Goal: Task Accomplishment & Management: Manage account settings

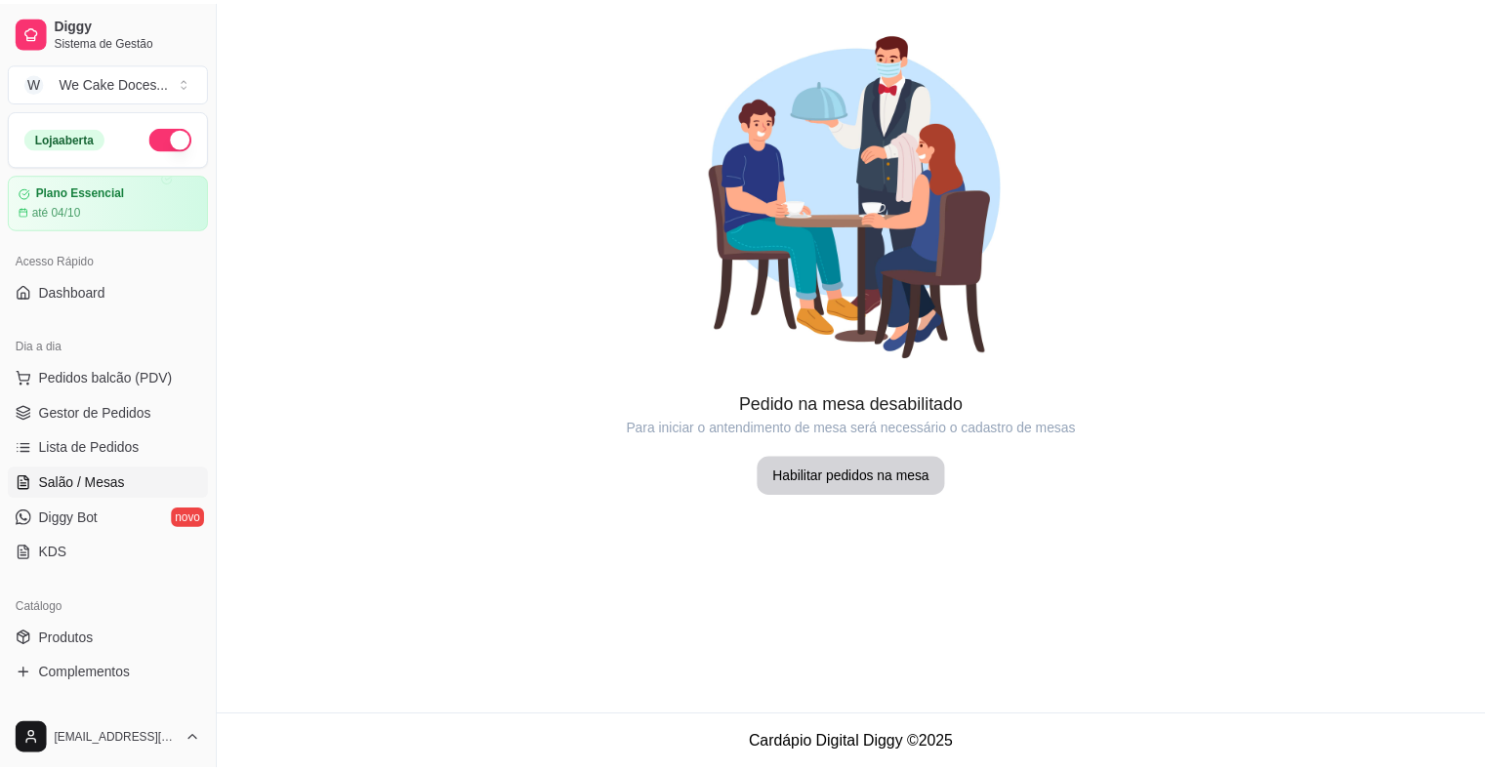
scroll to position [187, 0]
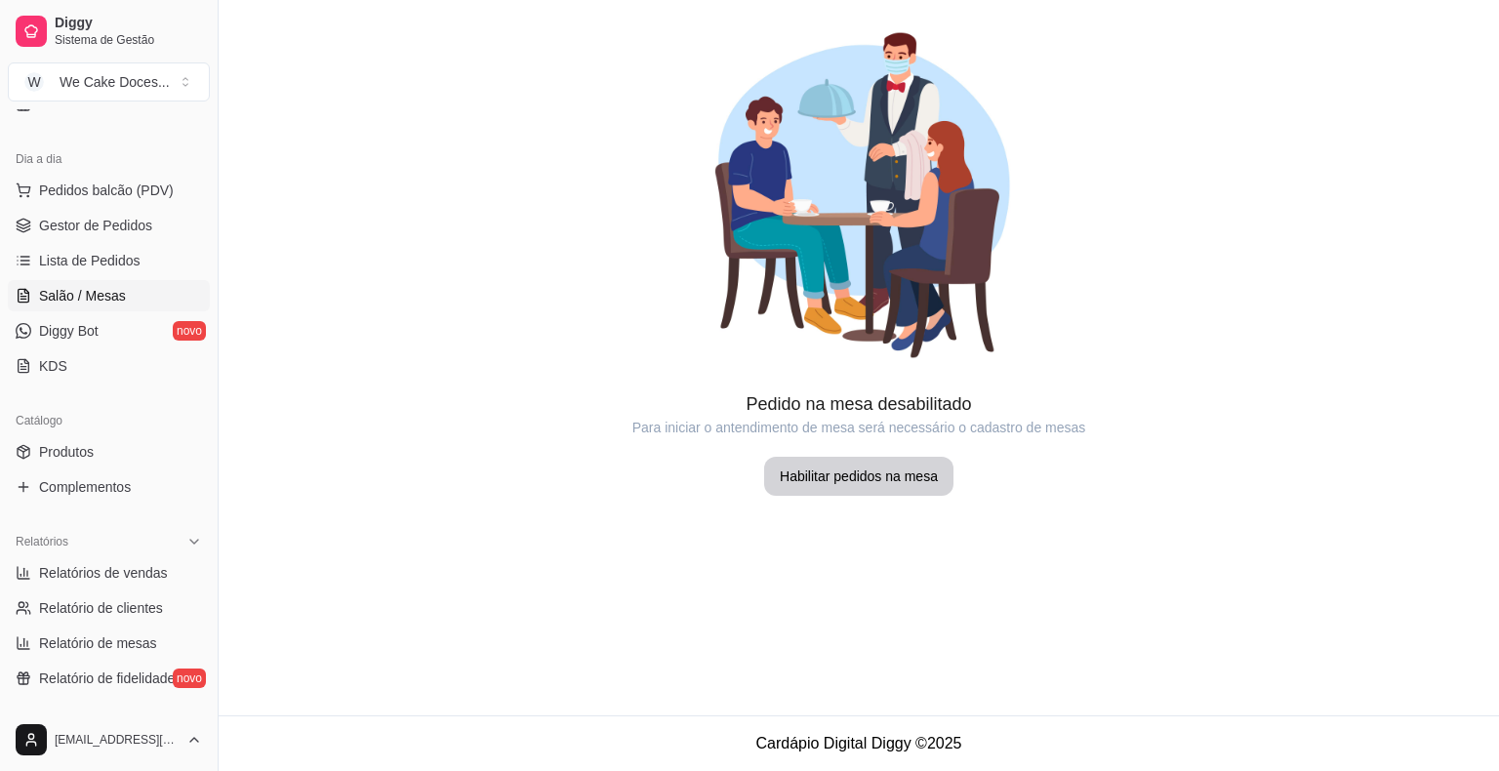
click at [82, 341] on link "Diggy Bot novo" at bounding box center [109, 330] width 202 height 31
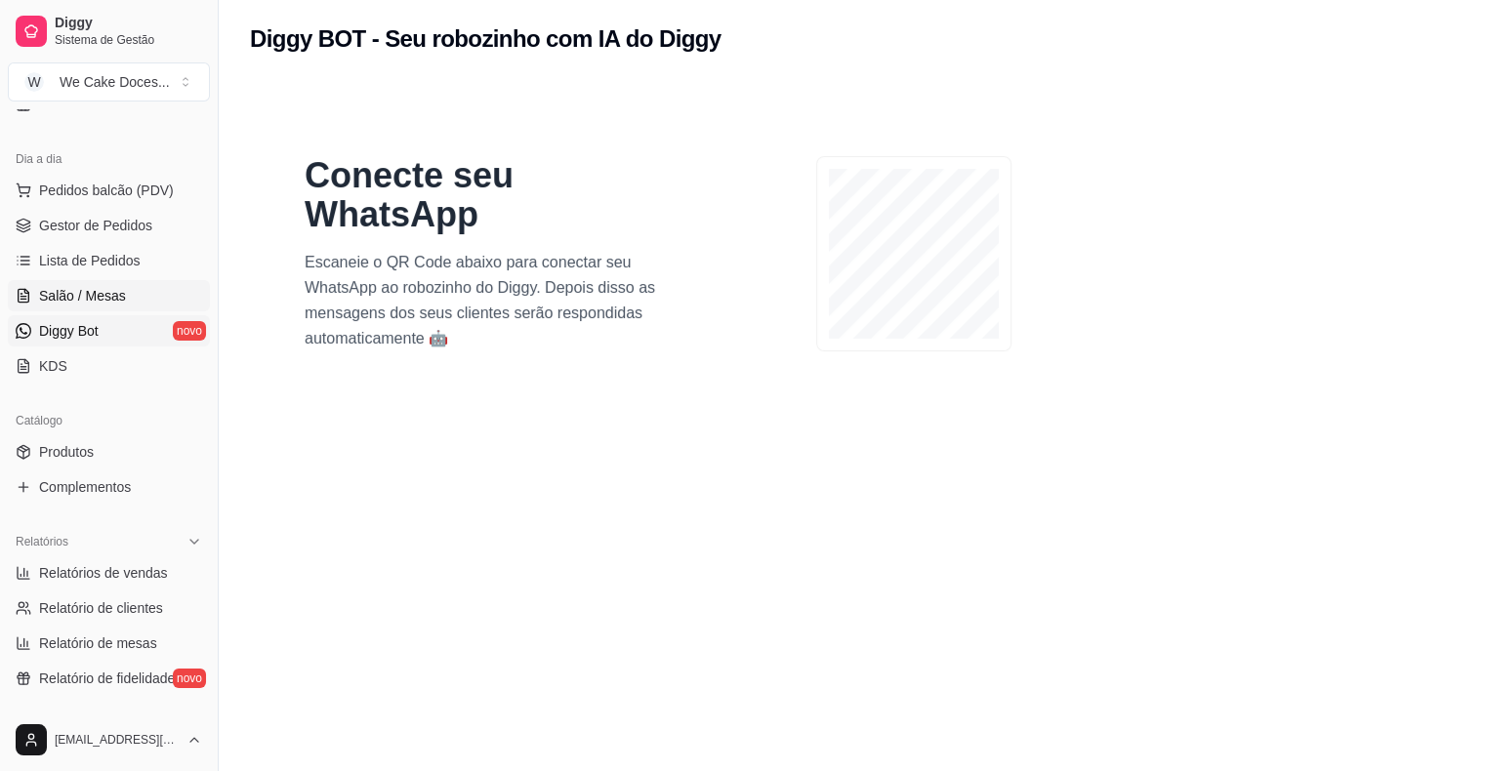
click at [89, 289] on span "Salão / Mesas" at bounding box center [82, 296] width 87 height 20
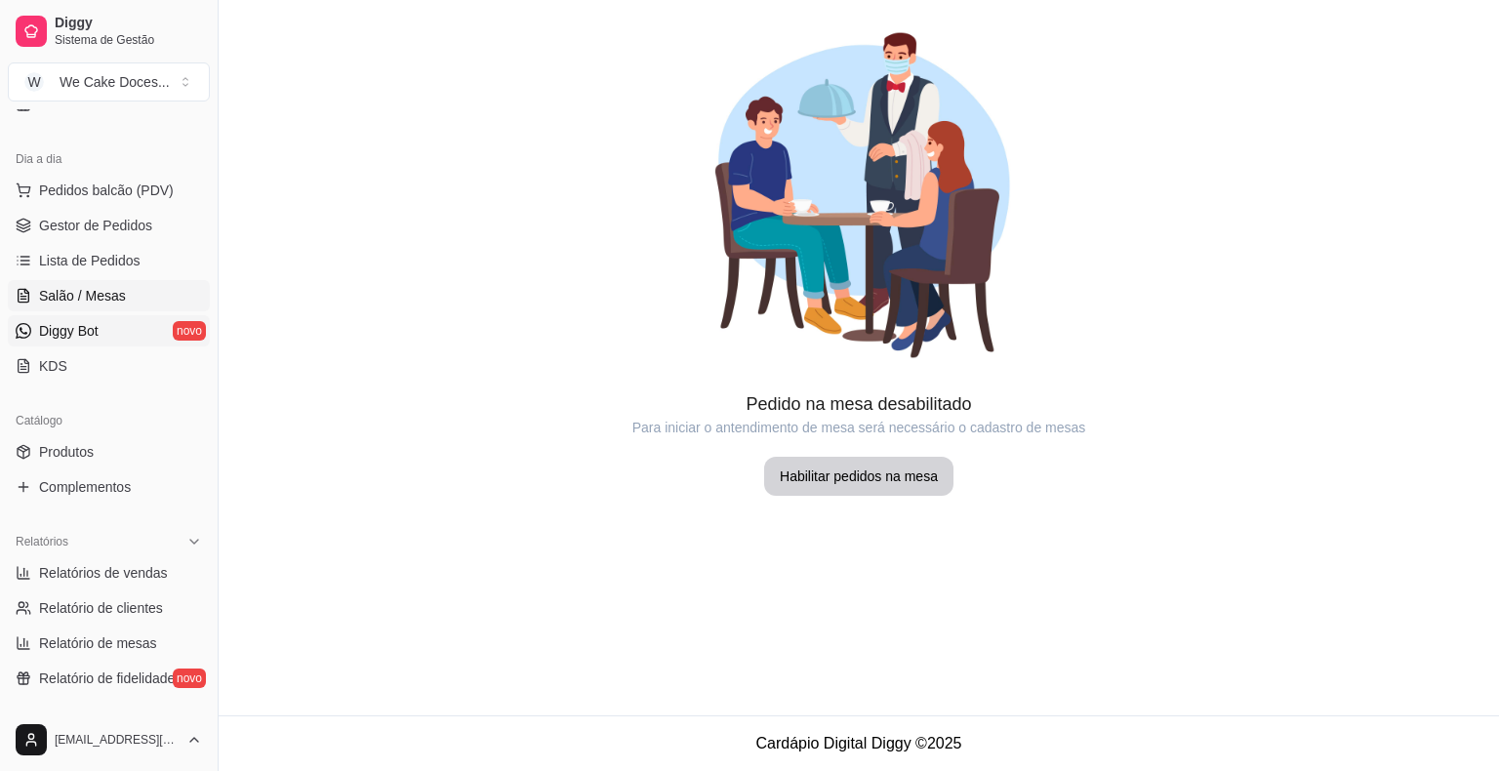
click at [79, 326] on span "Diggy Bot" at bounding box center [69, 331] width 60 height 20
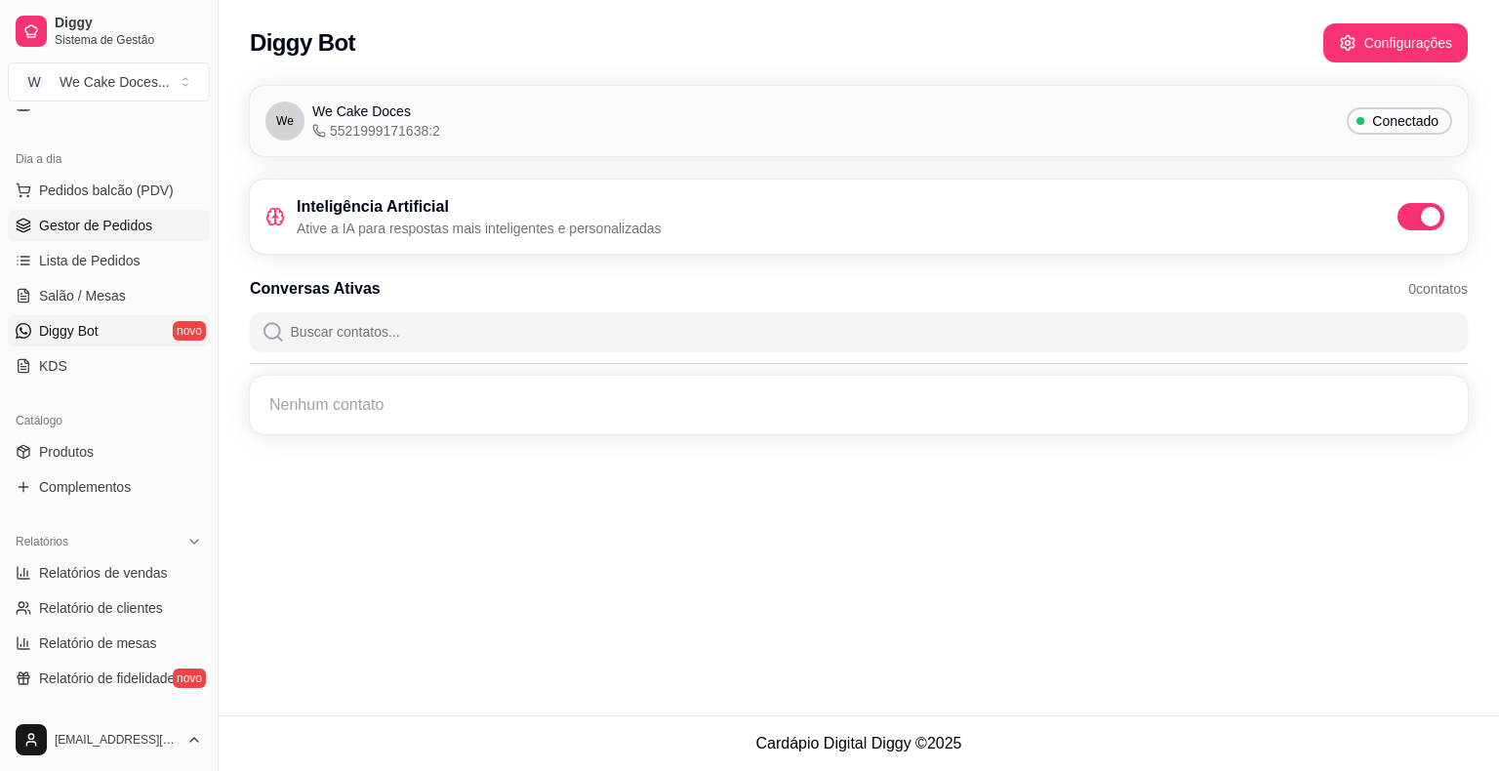
click at [158, 224] on link "Gestor de Pedidos" at bounding box center [109, 225] width 202 height 31
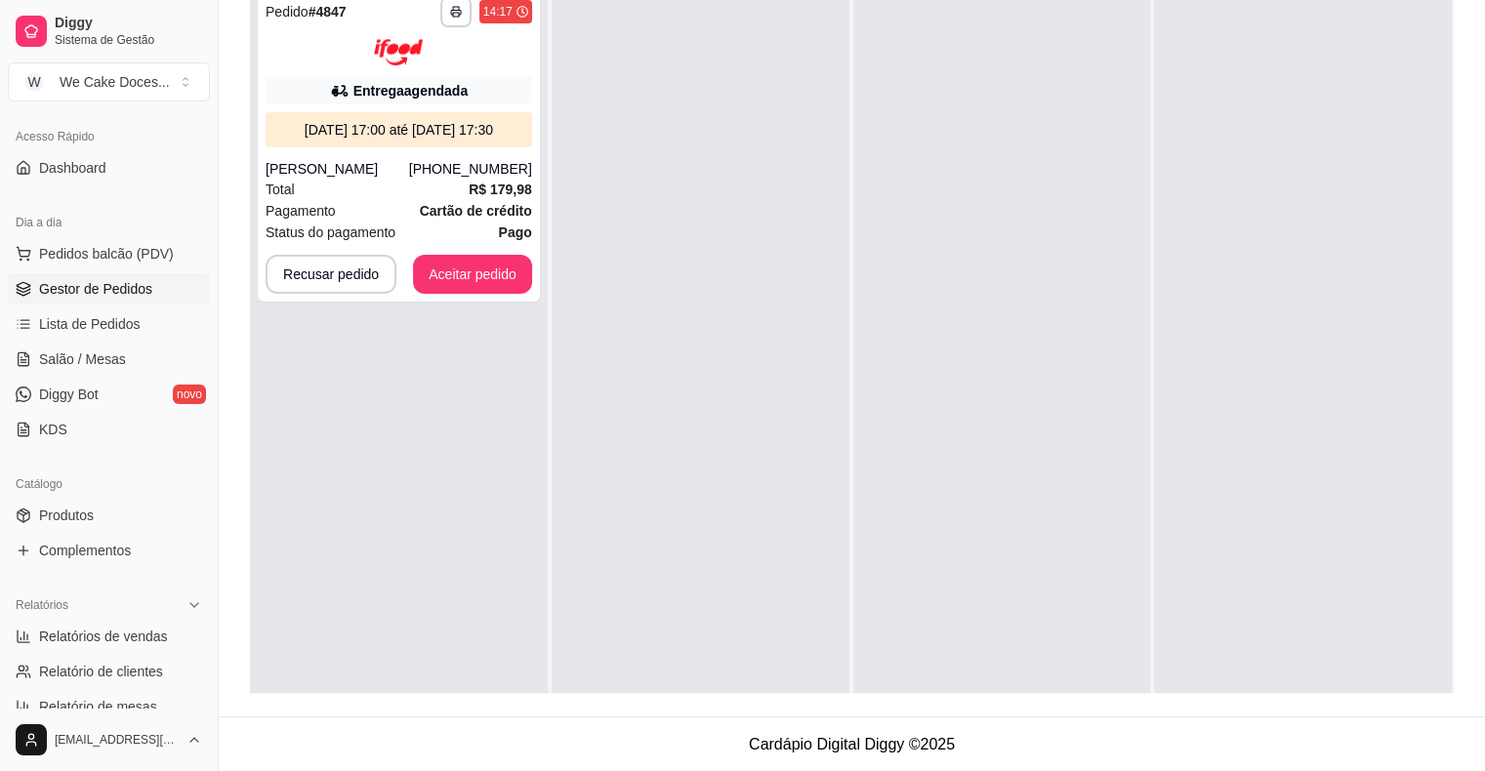
scroll to position [121, 0]
click at [89, 395] on span "Diggy Bot" at bounding box center [69, 398] width 60 height 20
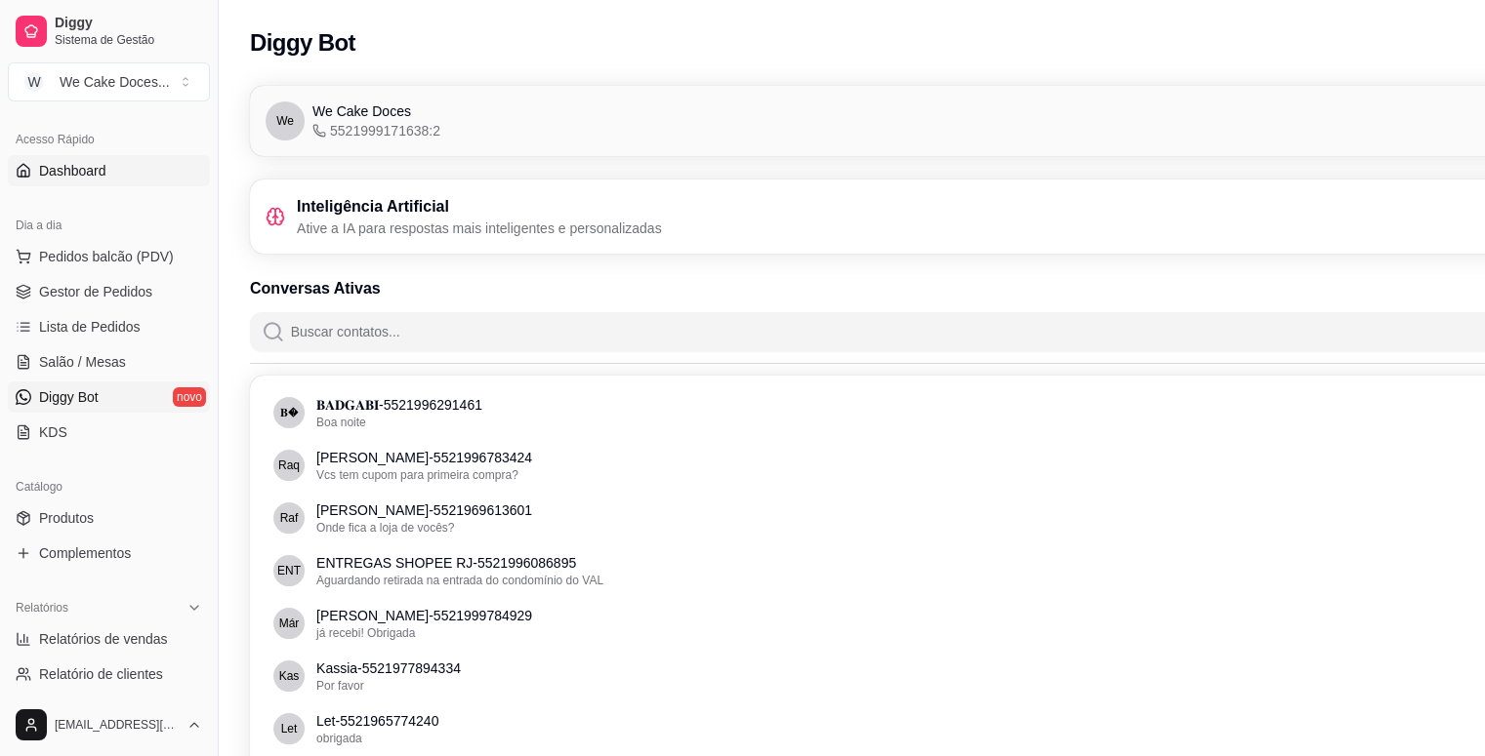
click at [50, 170] on span "Dashboard" at bounding box center [72, 171] width 67 height 20
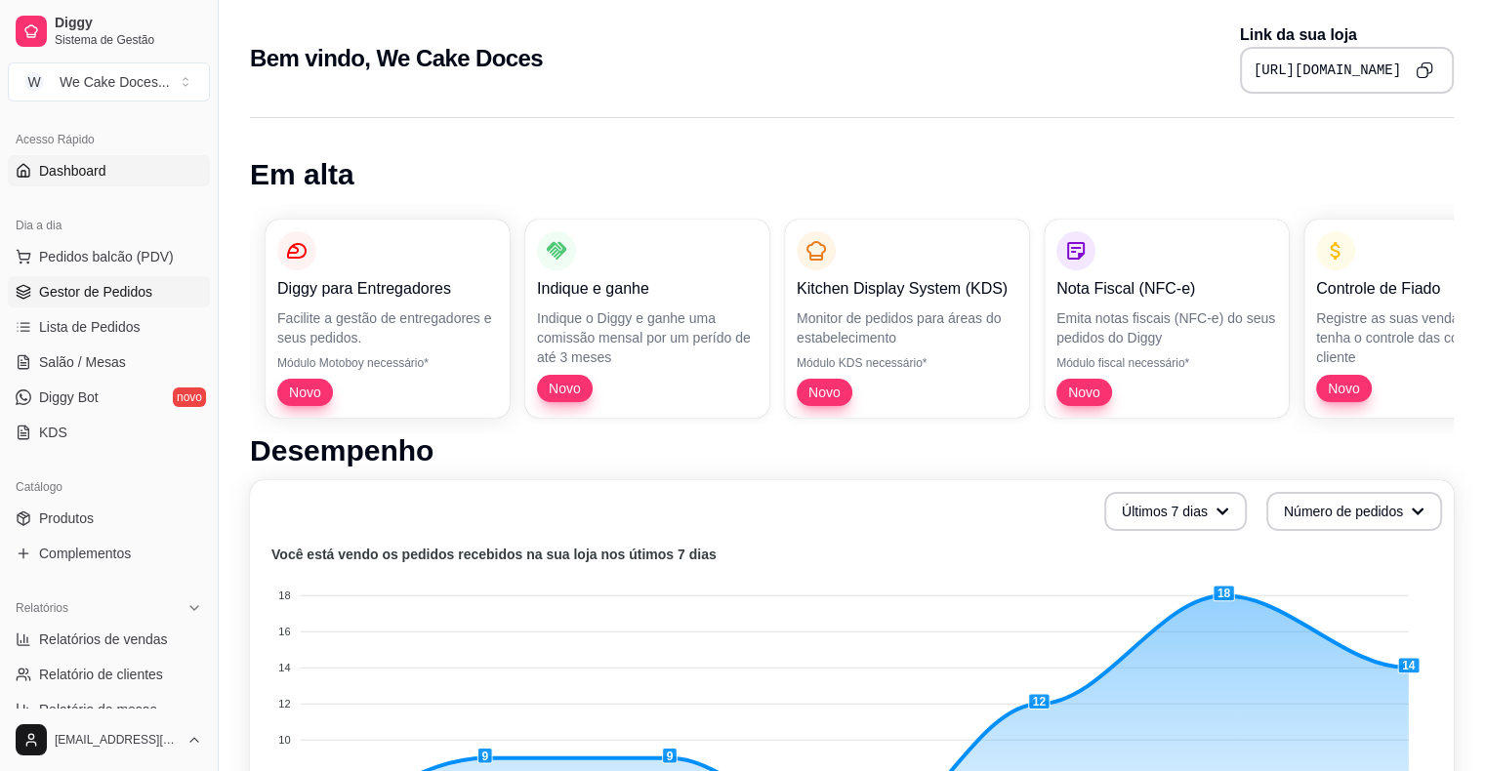
click at [69, 286] on span "Gestor de Pedidos" at bounding box center [95, 292] width 113 height 20
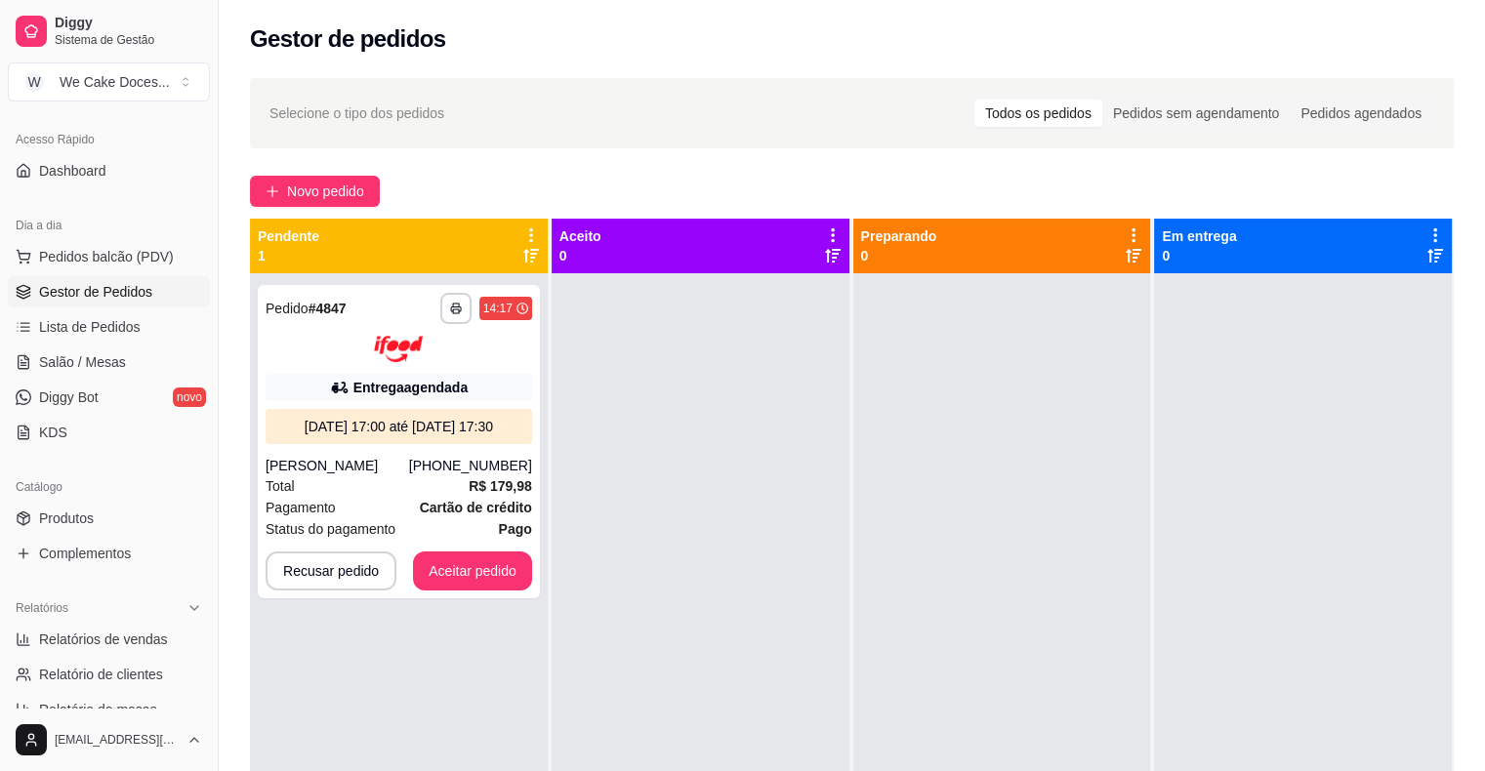
click at [138, 282] on span "Gestor de Pedidos" at bounding box center [95, 292] width 113 height 20
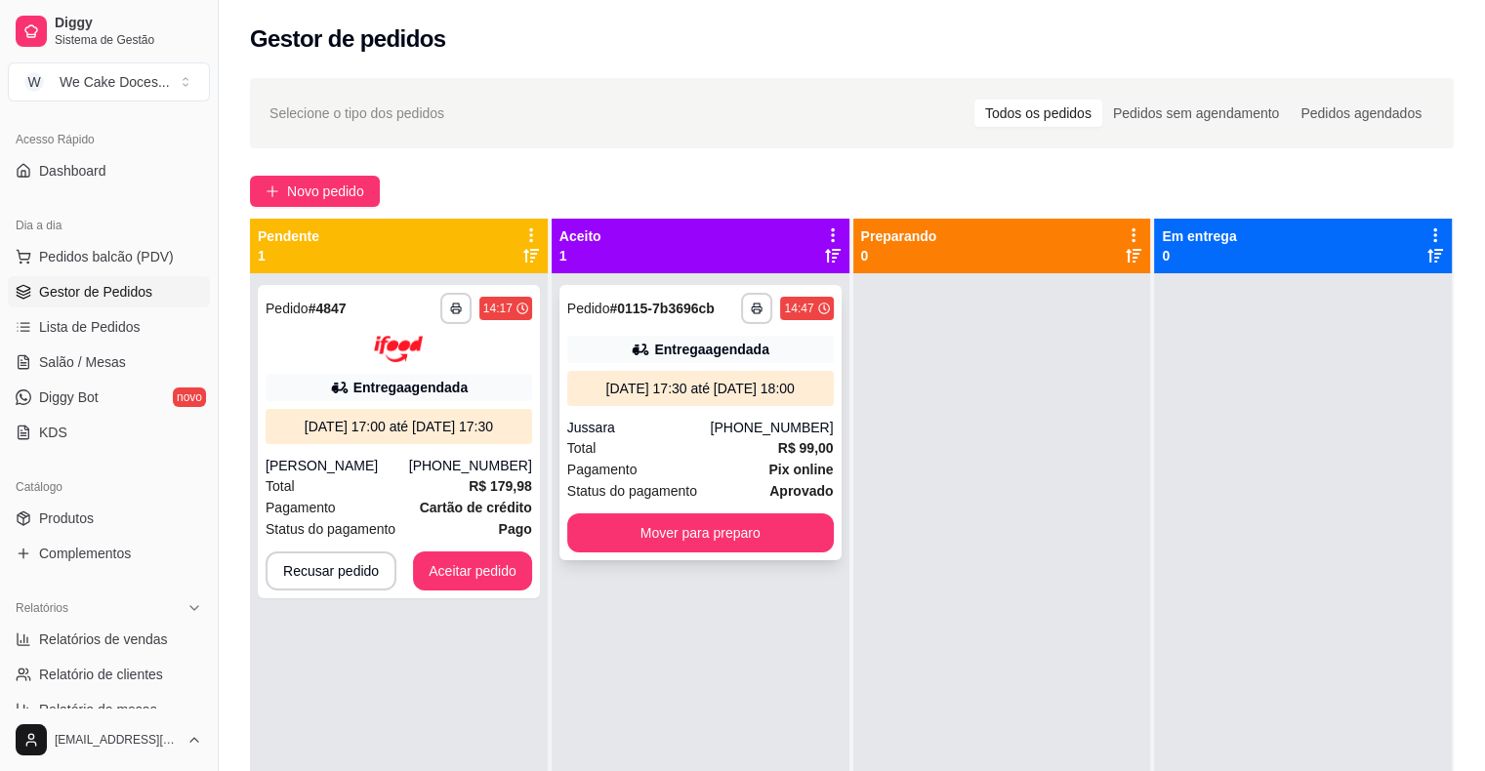
click at [695, 451] on div "Total R$ 99,00" at bounding box center [700, 447] width 266 height 21
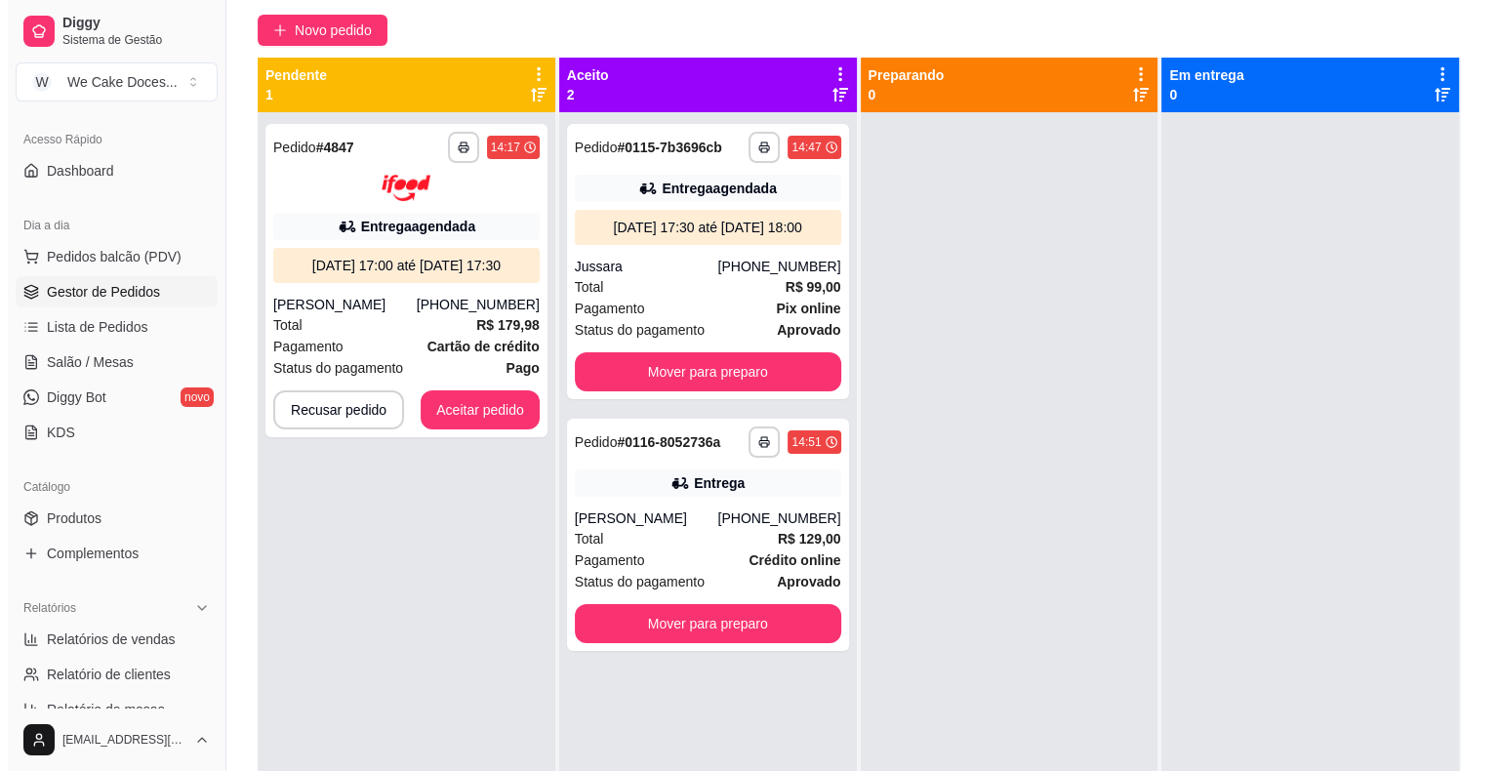
scroll to position [168, 0]
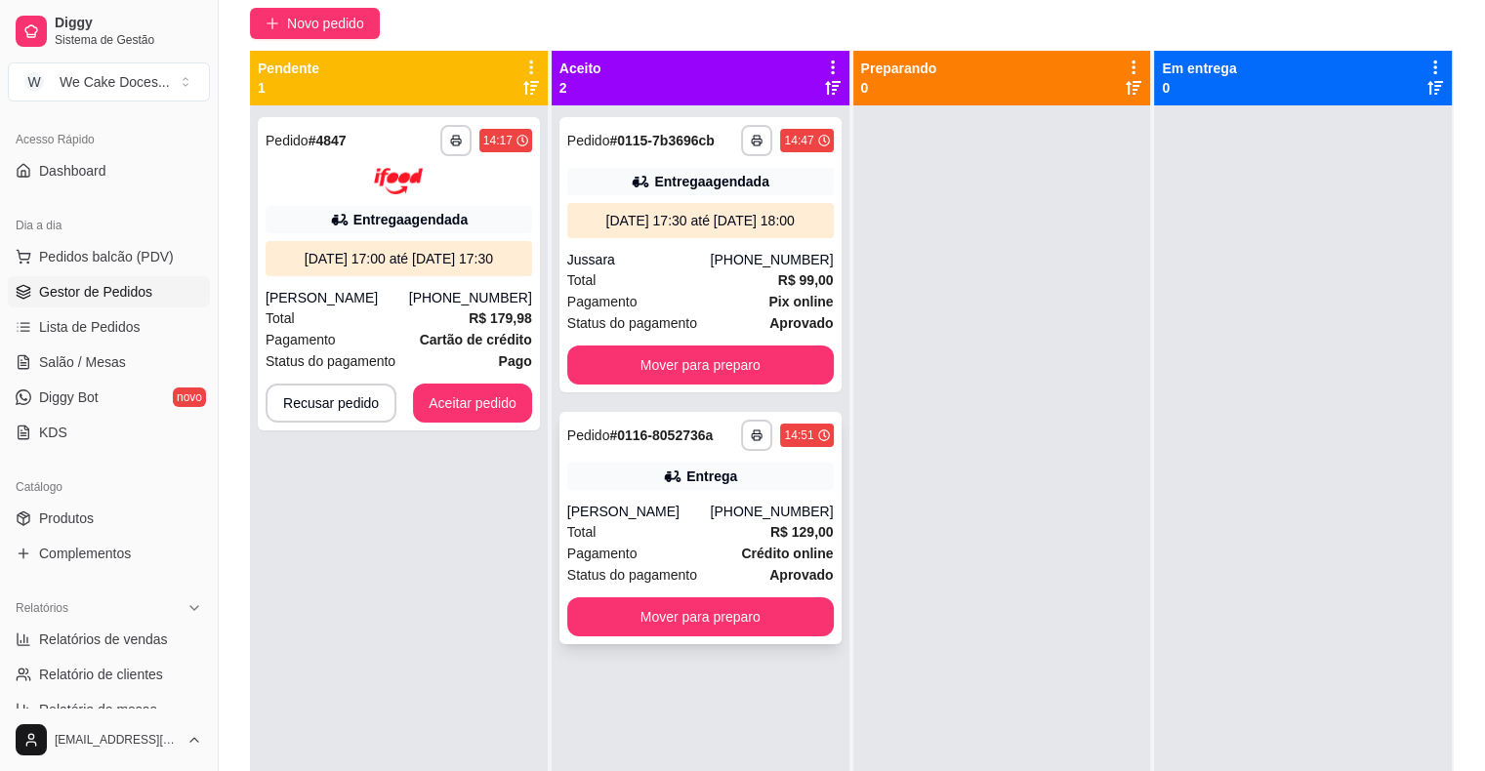
click at [672, 531] on div "Total R$ 129,00" at bounding box center [700, 531] width 266 height 21
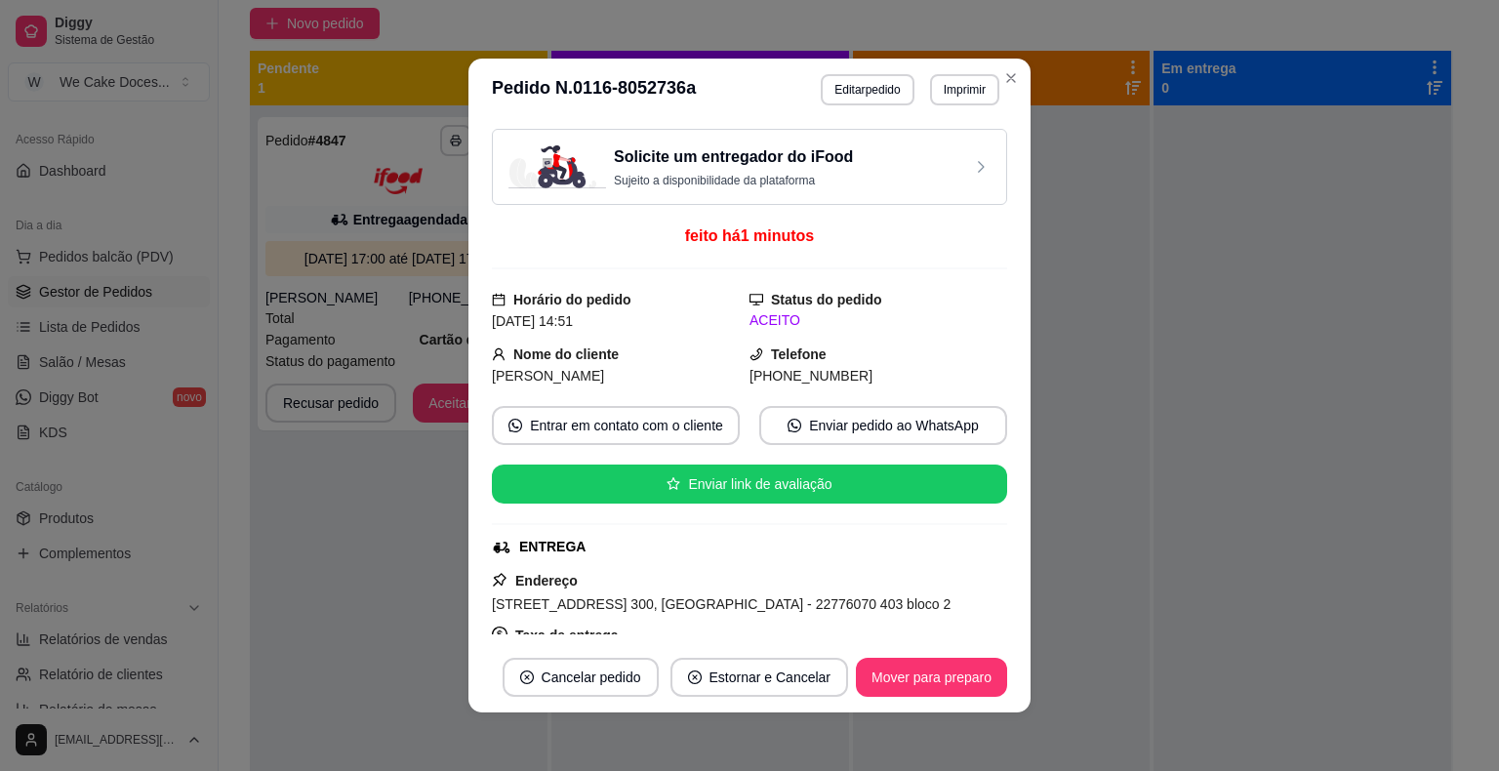
click at [754, 166] on h3 "Solicite um entregador do iFood" at bounding box center [733, 156] width 239 height 23
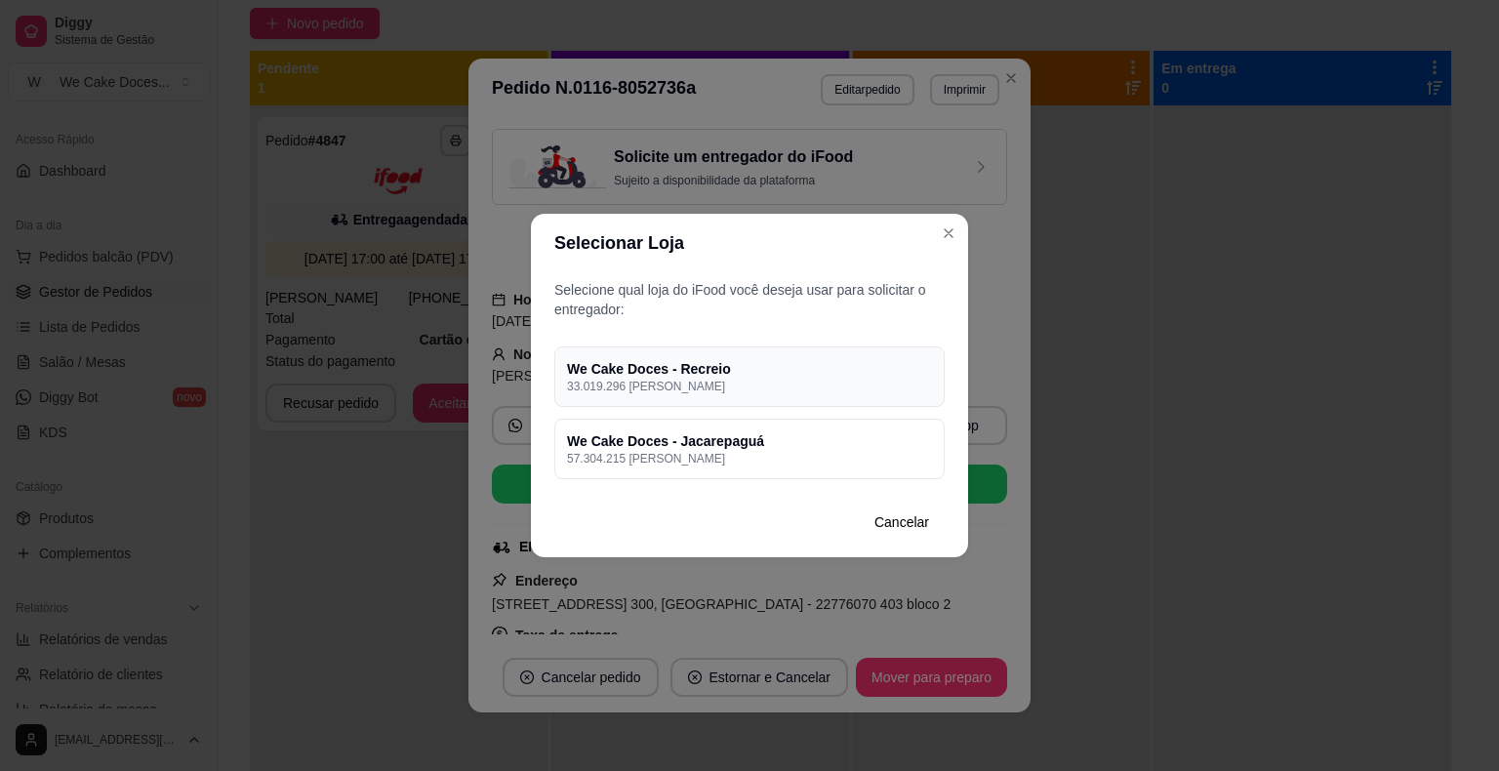
click at [878, 380] on p "33.019.296 [PERSON_NAME]" at bounding box center [749, 387] width 365 height 16
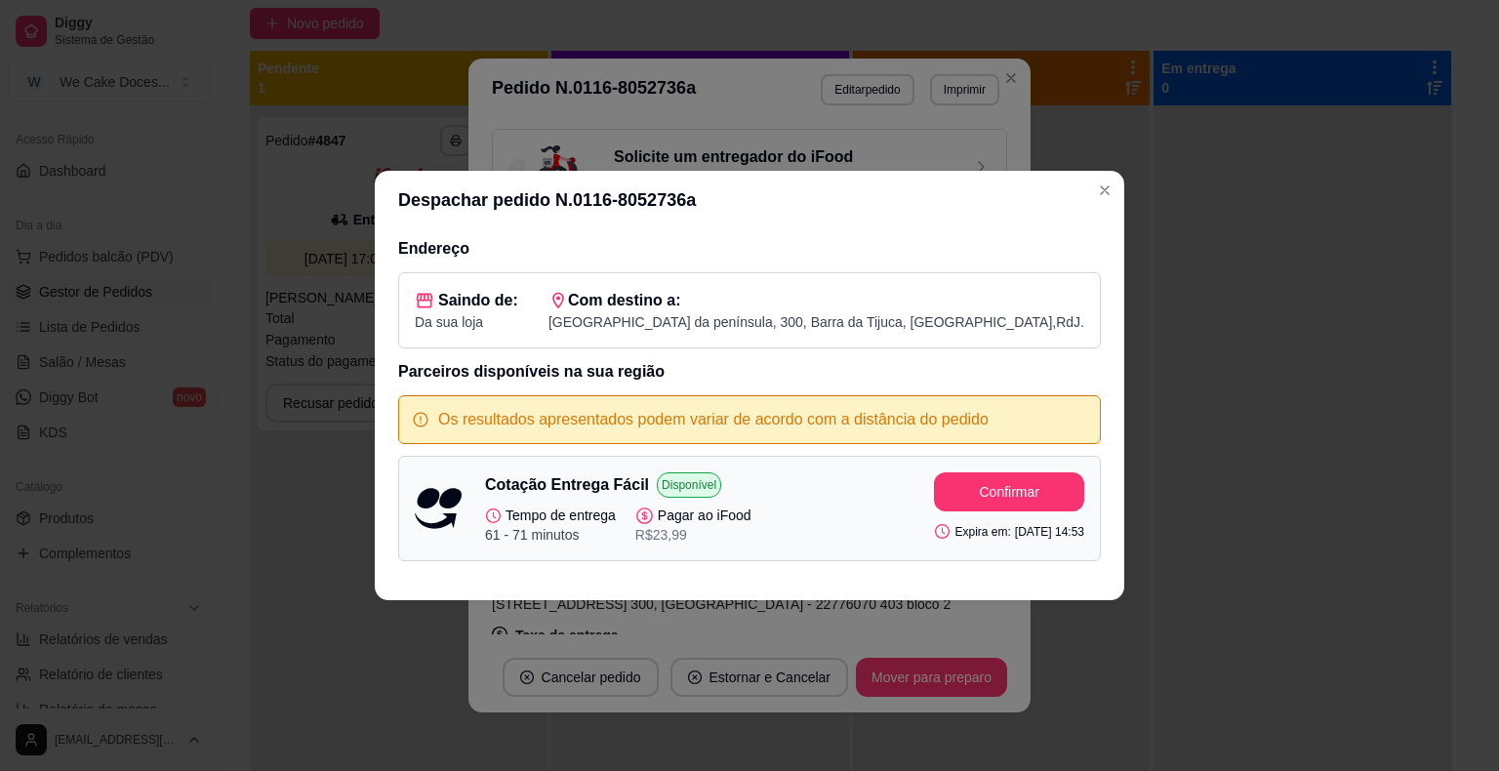
click at [1234, 288] on div "Despachar pedido N. 0116-8052736a Endereço Saindo de: Da sua loja Com destino a…" at bounding box center [749, 385] width 1499 height 771
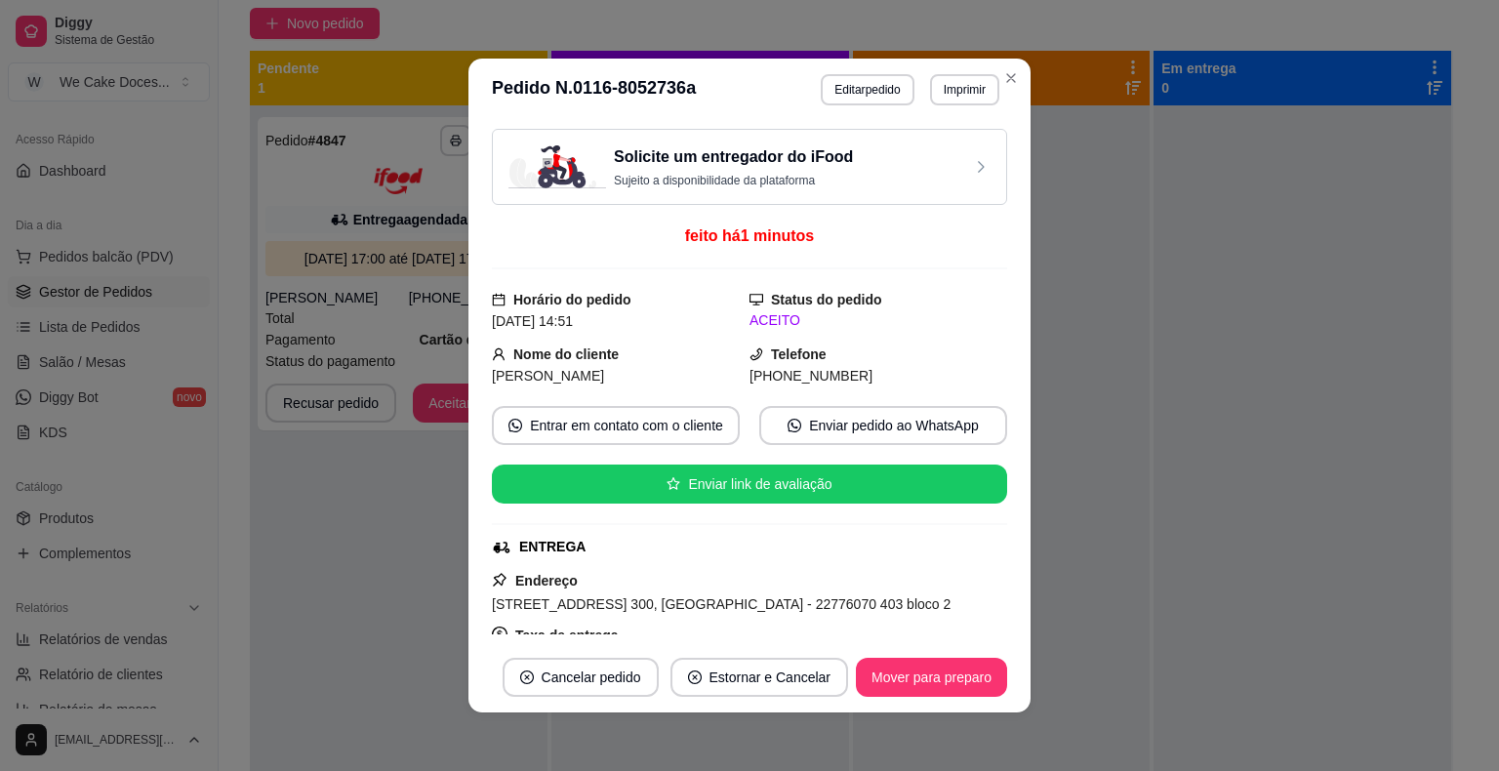
click at [883, 159] on div "Solicite um entregador do iFood Sujeito a disponibilidade da plataforma" at bounding box center [750, 166] width 482 height 43
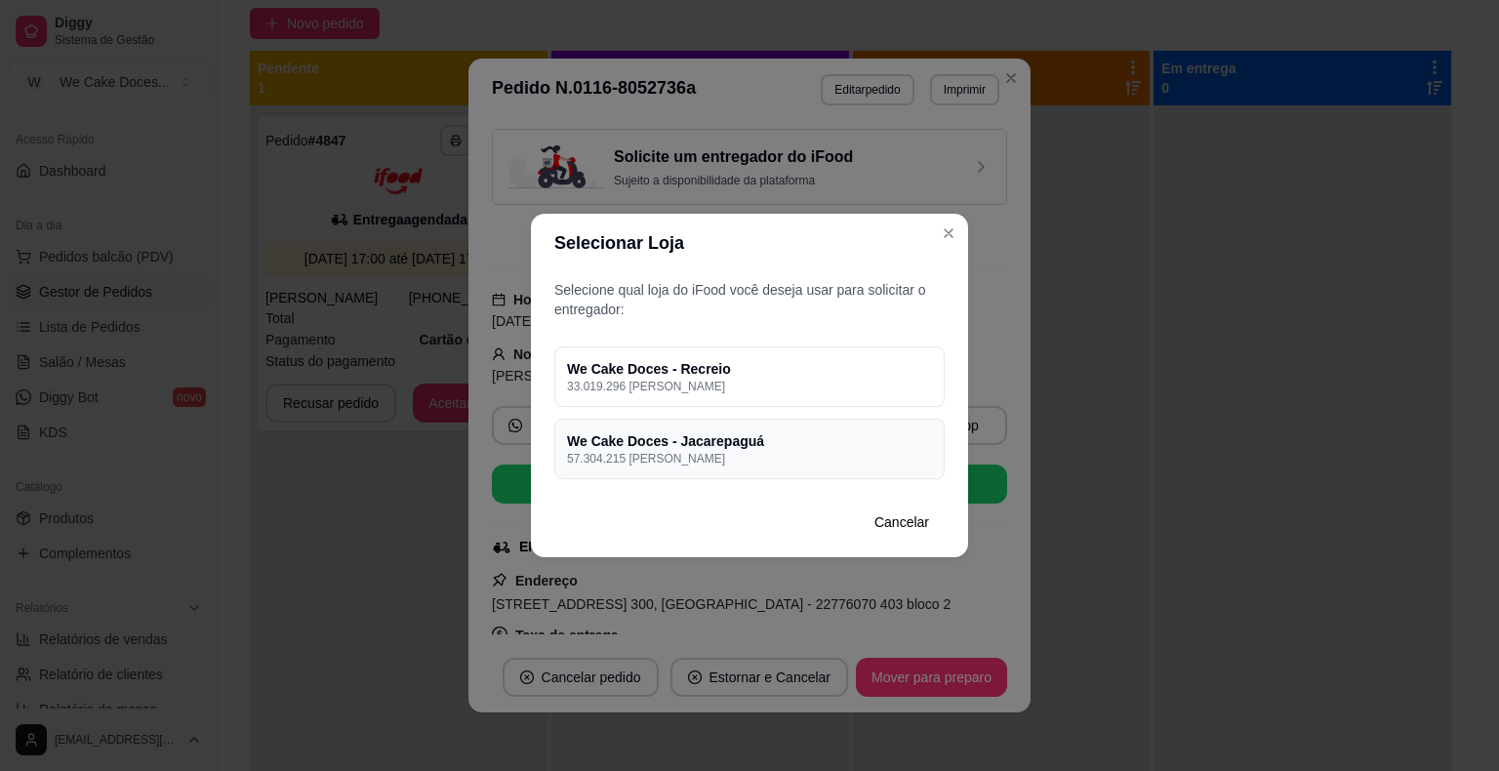
click at [796, 445] on h4 "We Cake Doces - Jacarepaguá" at bounding box center [749, 441] width 365 height 20
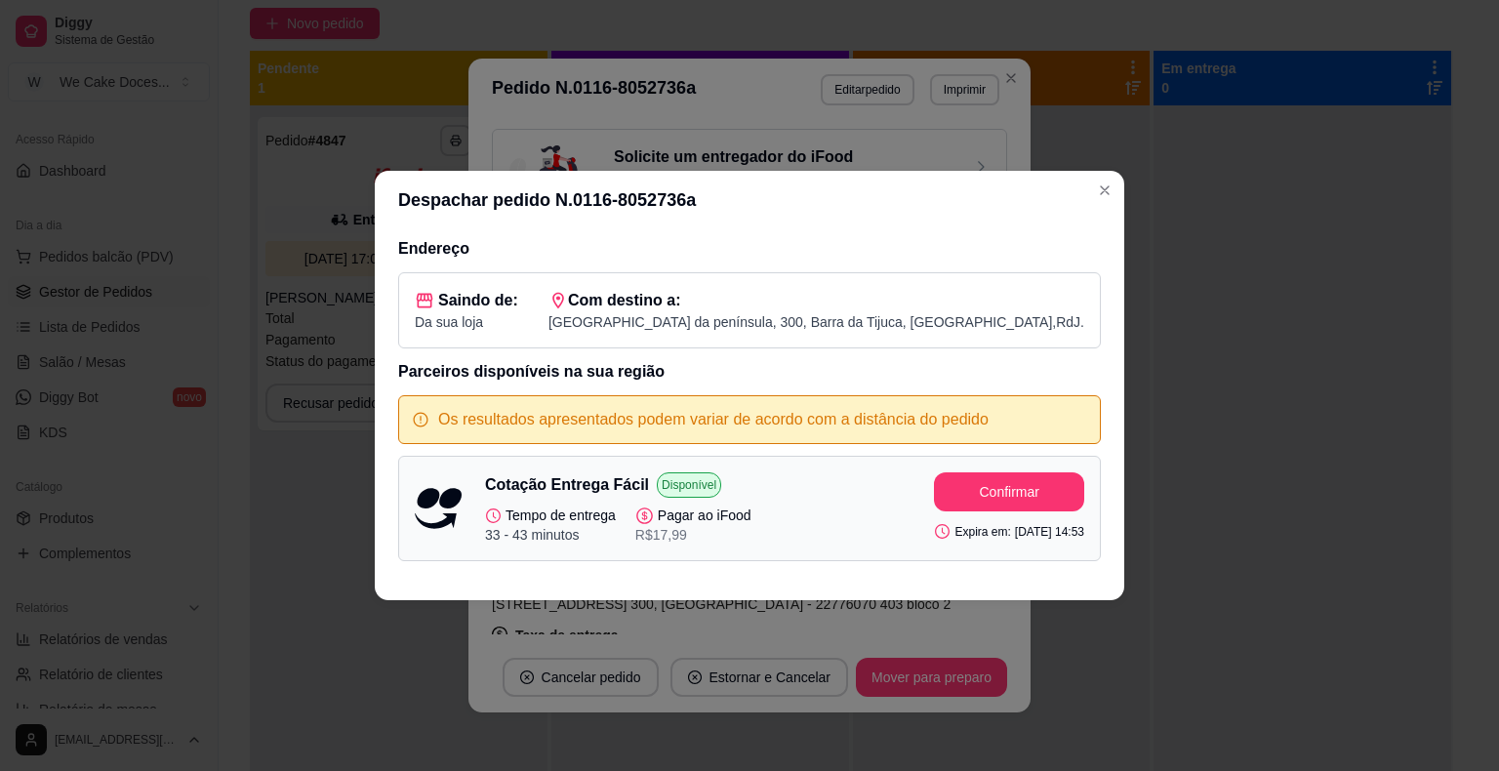
click at [1184, 270] on div "Despachar pedido N. 0116-8052736a Endereço Saindo de: Da sua loja Com destino a…" at bounding box center [749, 385] width 1499 height 771
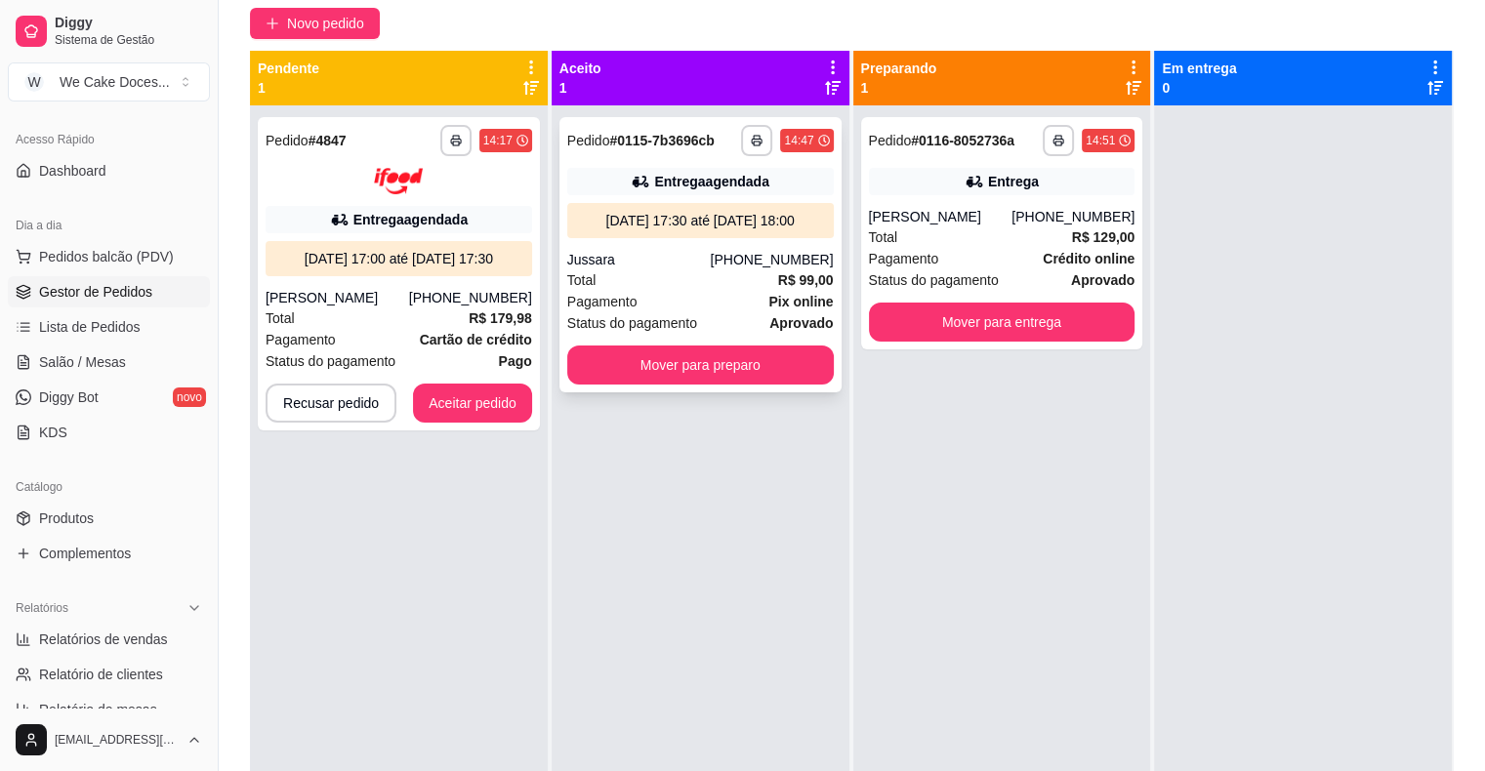
click at [723, 280] on div "Total R$ 99,00" at bounding box center [700, 279] width 266 height 21
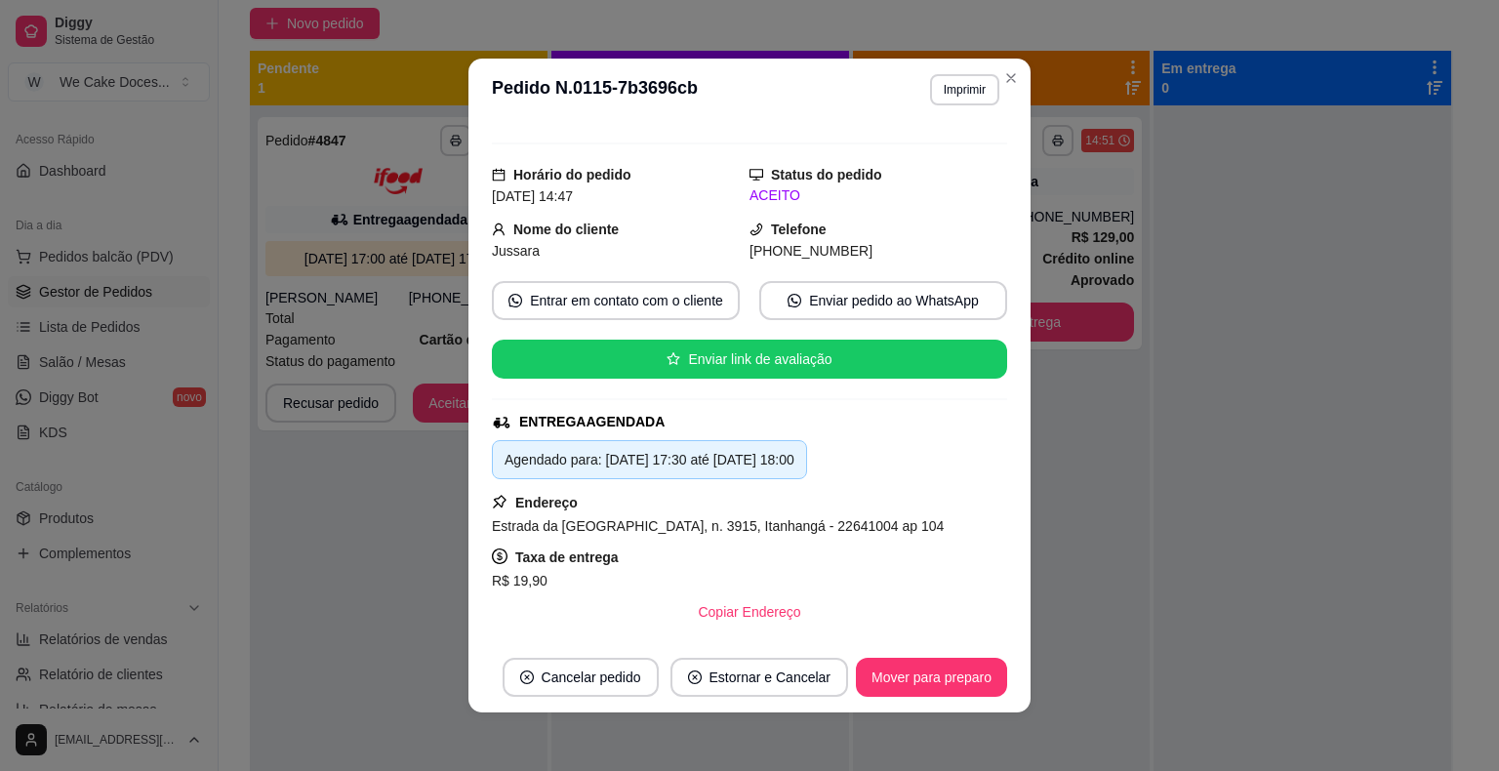
scroll to position [0, 0]
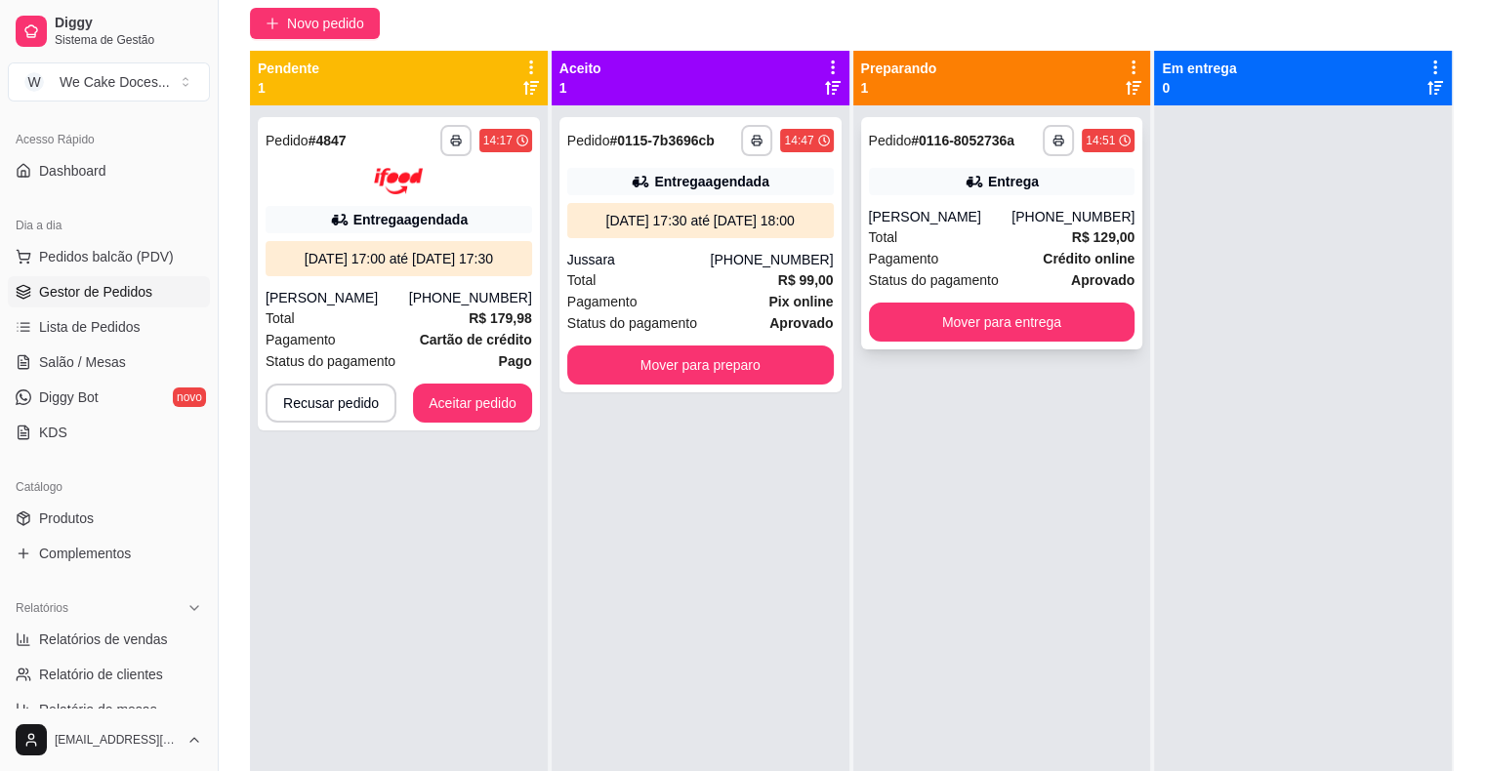
click at [965, 236] on div "Total R$ 129,00" at bounding box center [1002, 236] width 266 height 21
click at [989, 226] on div "Total R$ 129,00" at bounding box center [1002, 236] width 266 height 21
click at [1006, 250] on div "Pagamento Crédito online" at bounding box center [1002, 258] width 266 height 21
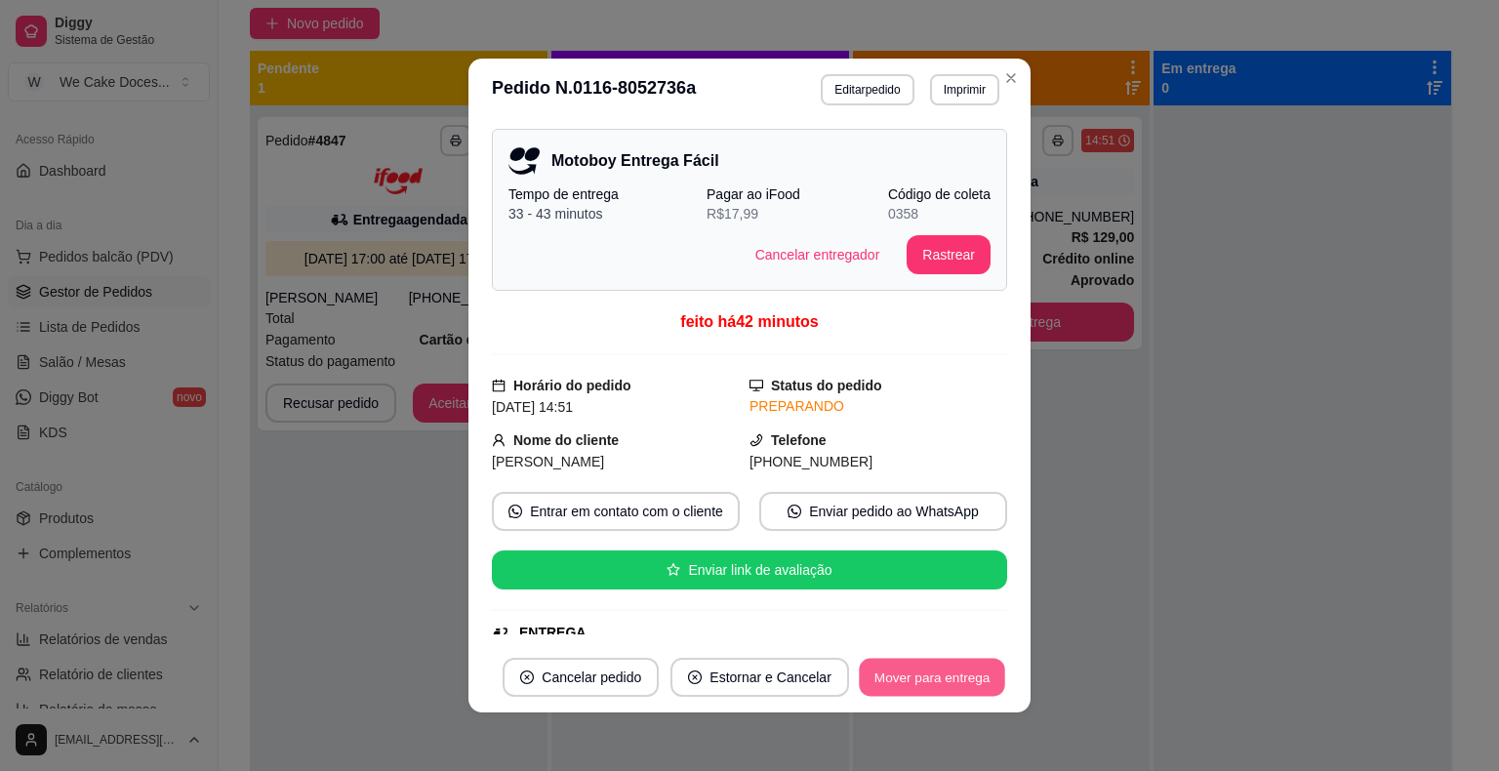
click at [961, 679] on button "Mover para entrega" at bounding box center [932, 678] width 146 height 38
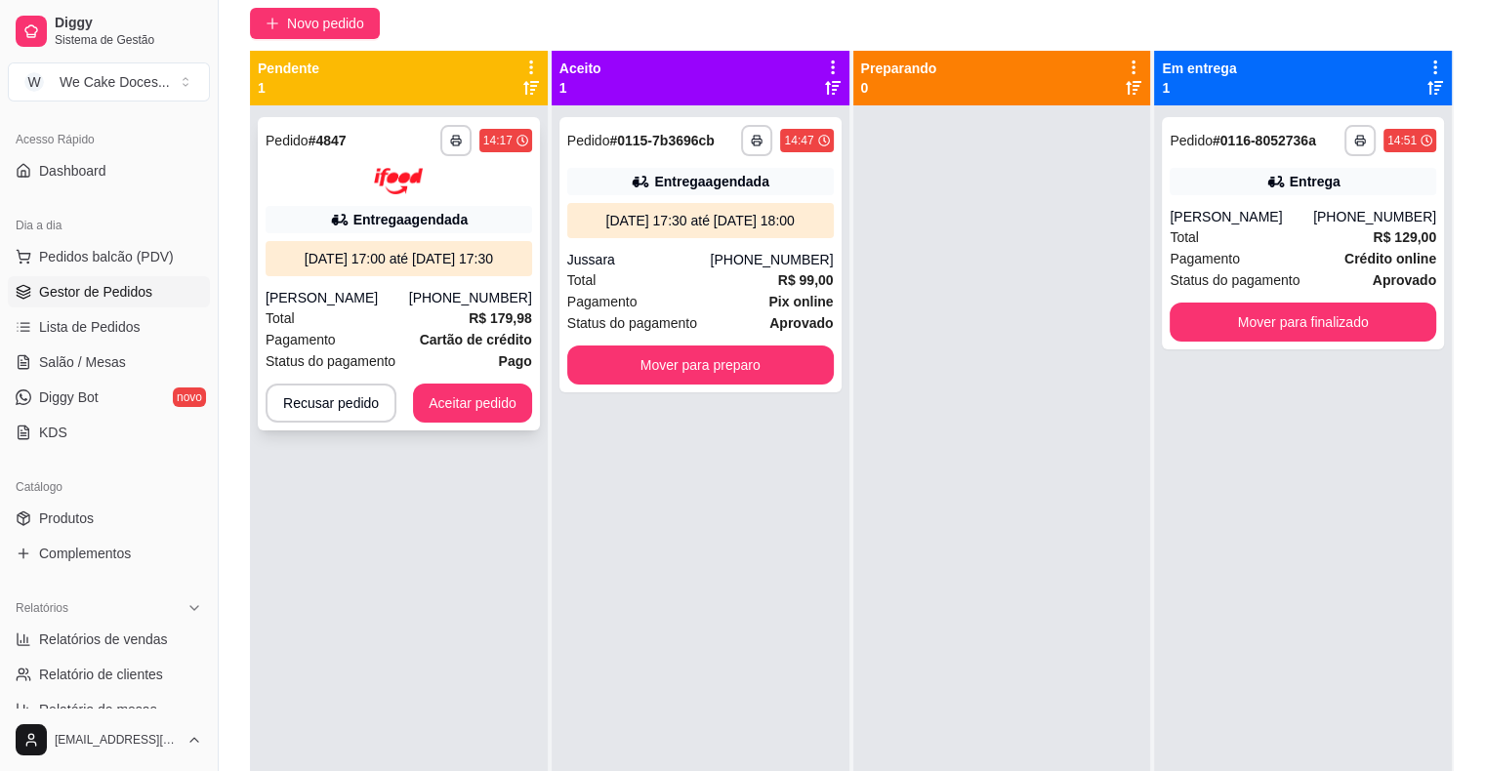
click at [409, 299] on div "[PERSON_NAME]" at bounding box center [336, 298] width 143 height 20
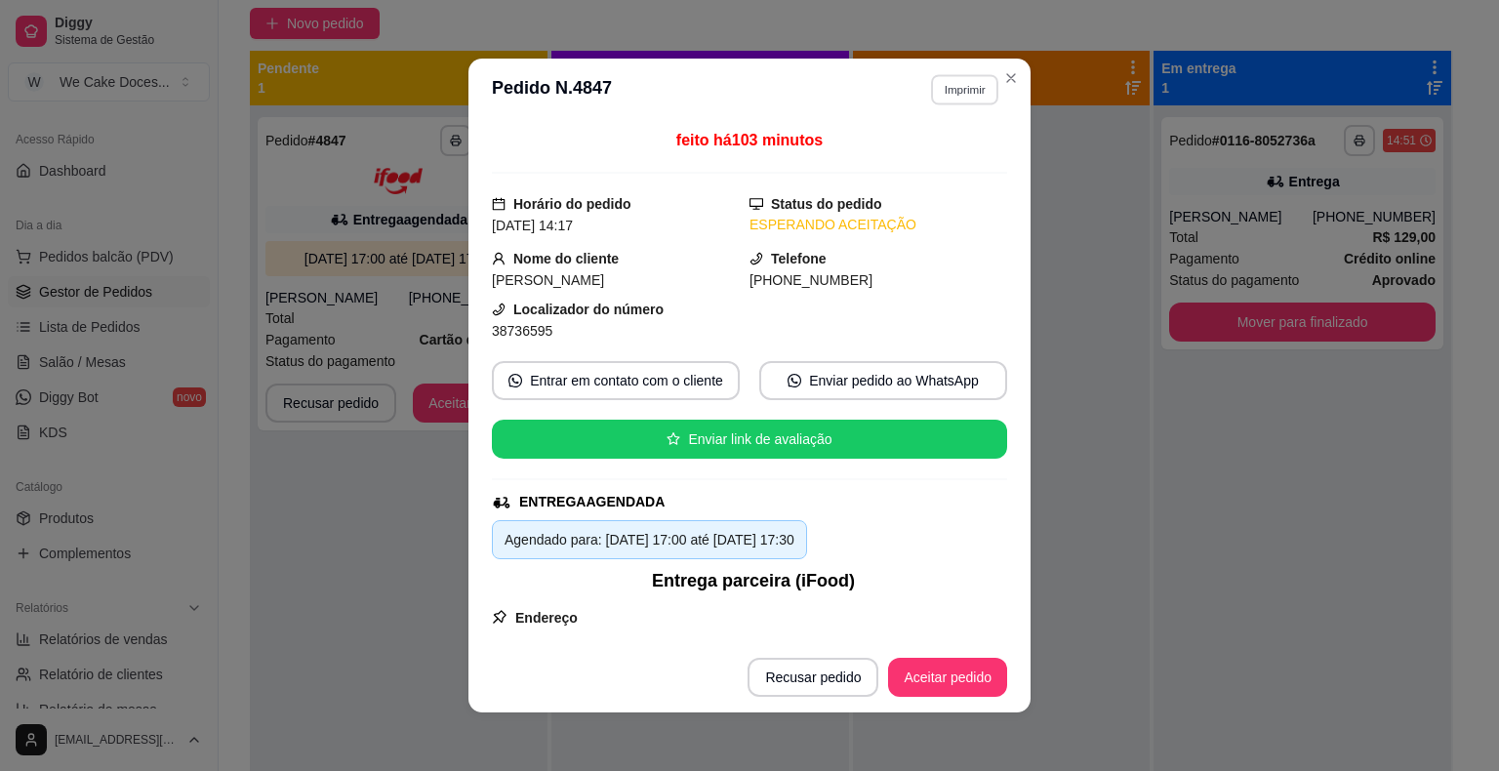
click at [941, 85] on button "Imprimir" at bounding box center [964, 89] width 67 height 30
click at [937, 157] on button "IMPRESSORA" at bounding box center [922, 158] width 137 height 30
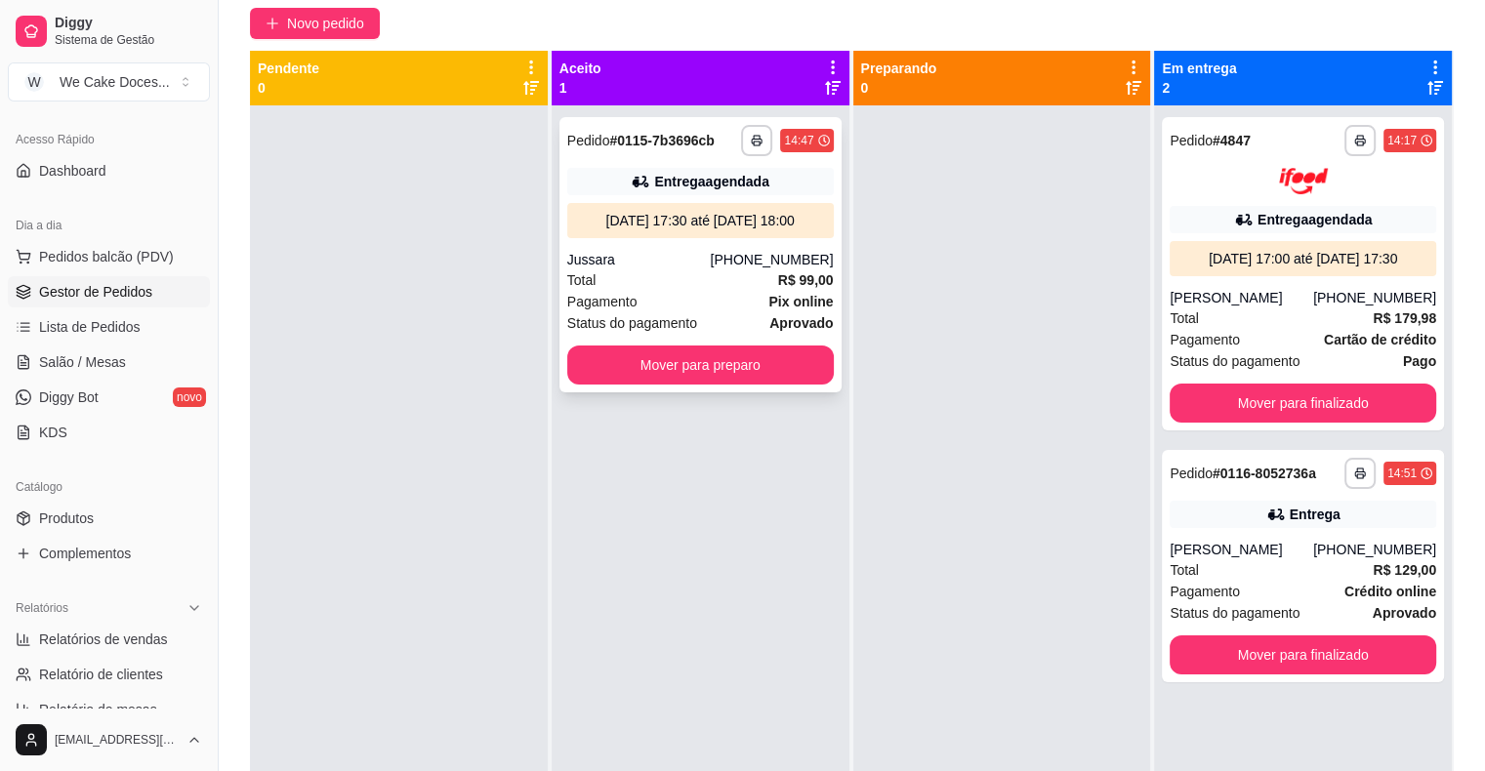
click at [683, 256] on div "Jussara" at bounding box center [638, 260] width 143 height 20
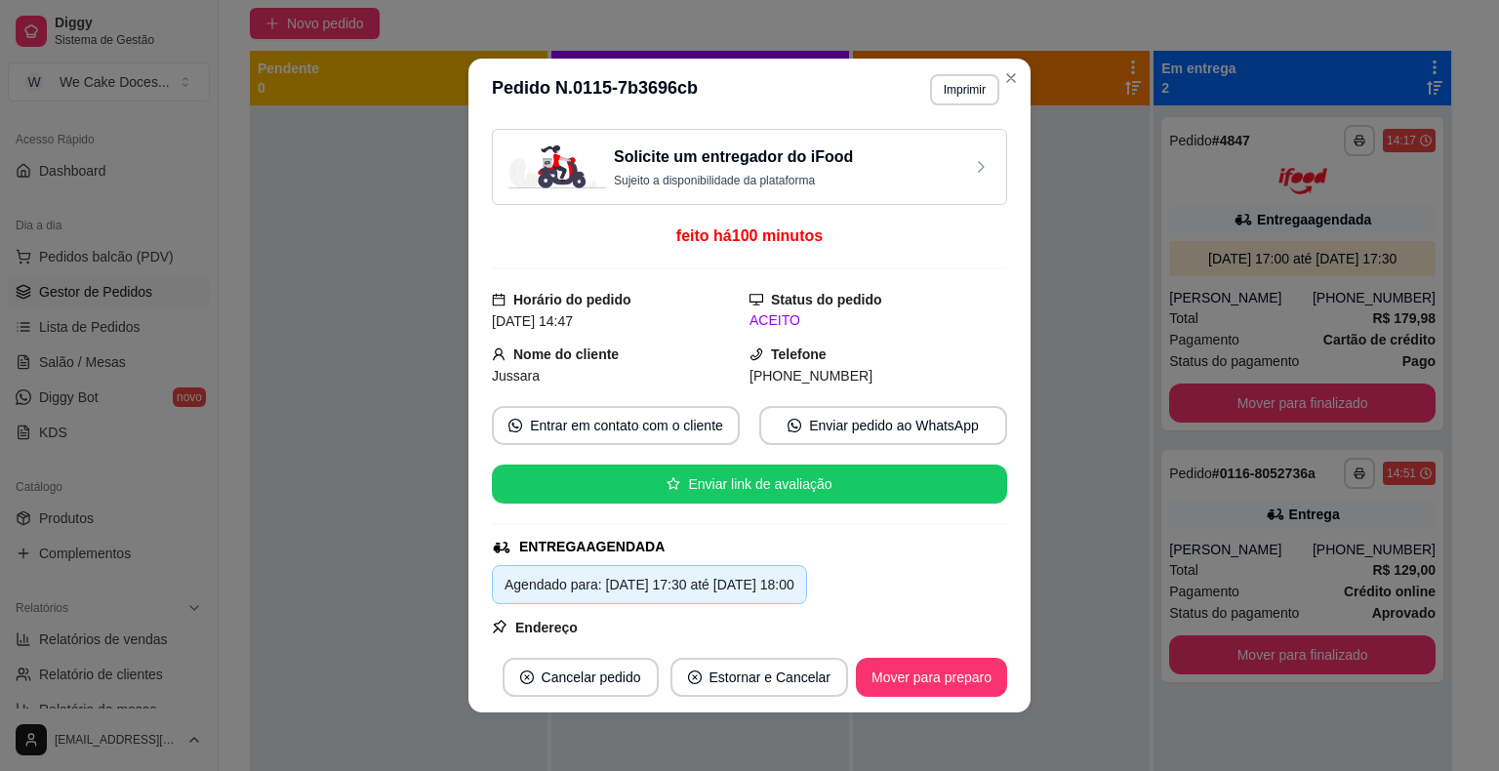
click at [847, 148] on div "Solicite um entregador do iFood Sujeito a disponibilidade da plataforma" at bounding box center [750, 166] width 482 height 43
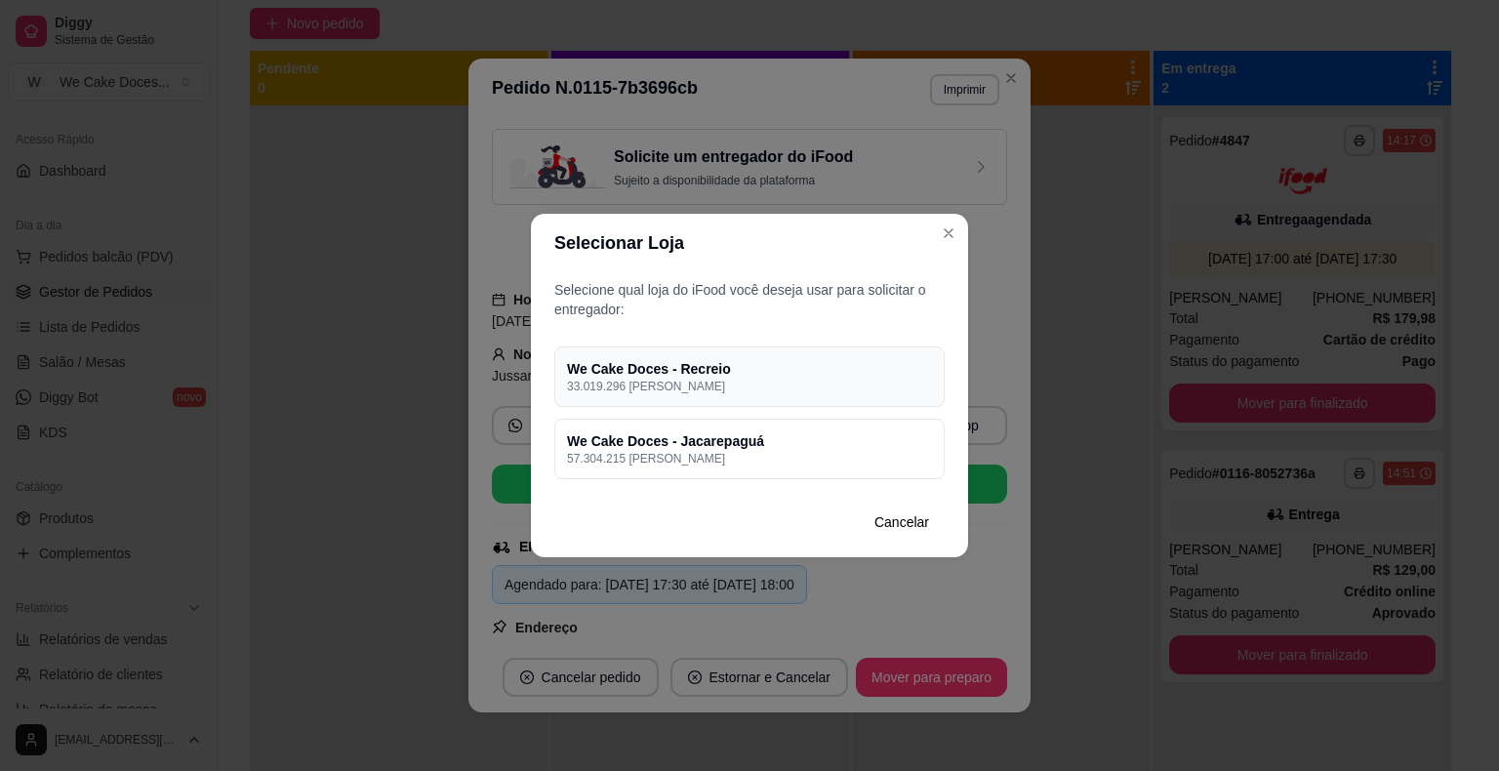
click at [796, 385] on p "33.019.296 [PERSON_NAME]" at bounding box center [749, 387] width 365 height 16
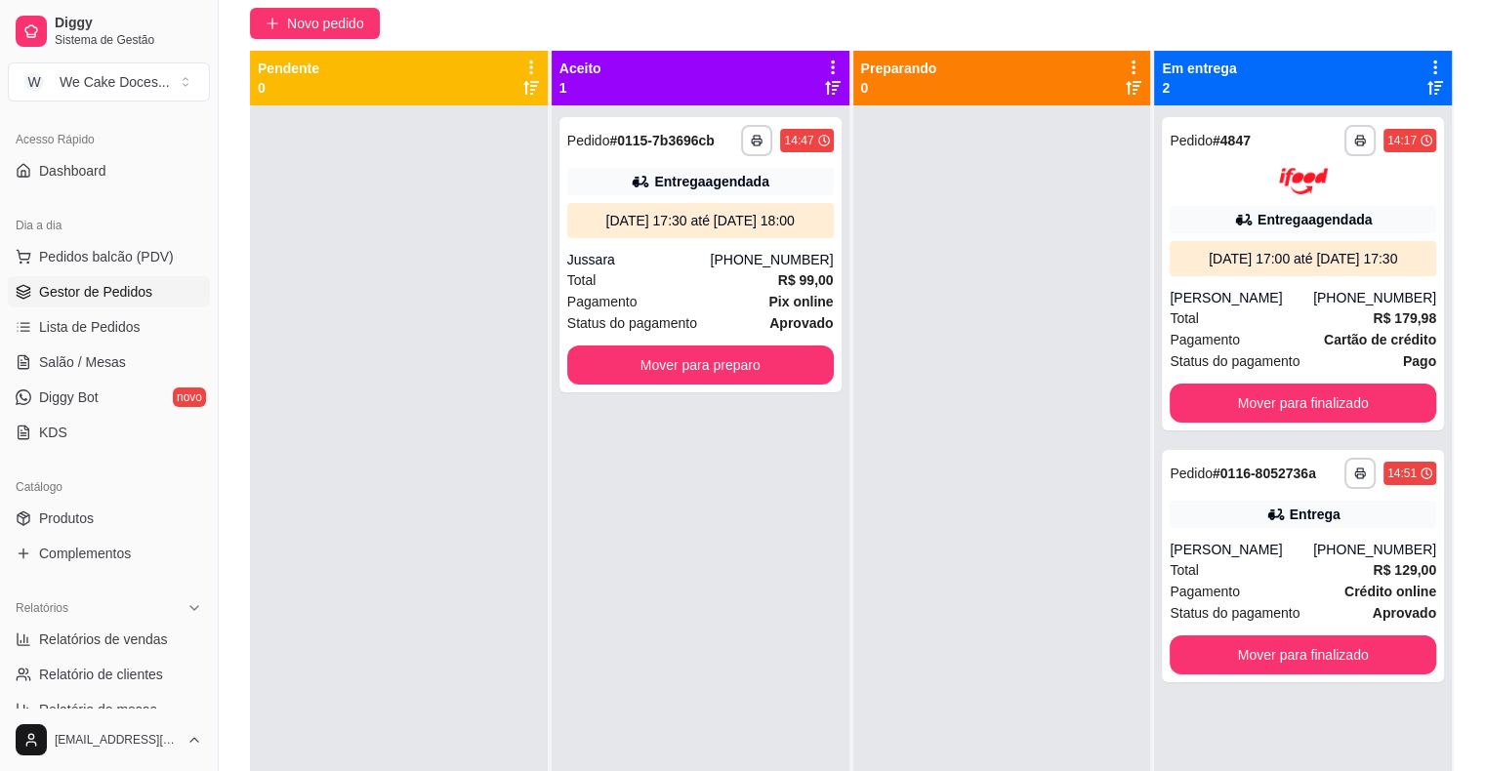
click at [1055, 341] on div at bounding box center [1002, 490] width 298 height 771
click at [1276, 567] on div "Total R$ 129,00" at bounding box center [1302, 569] width 266 height 21
click at [675, 259] on div "Jussara" at bounding box center [638, 260] width 143 height 20
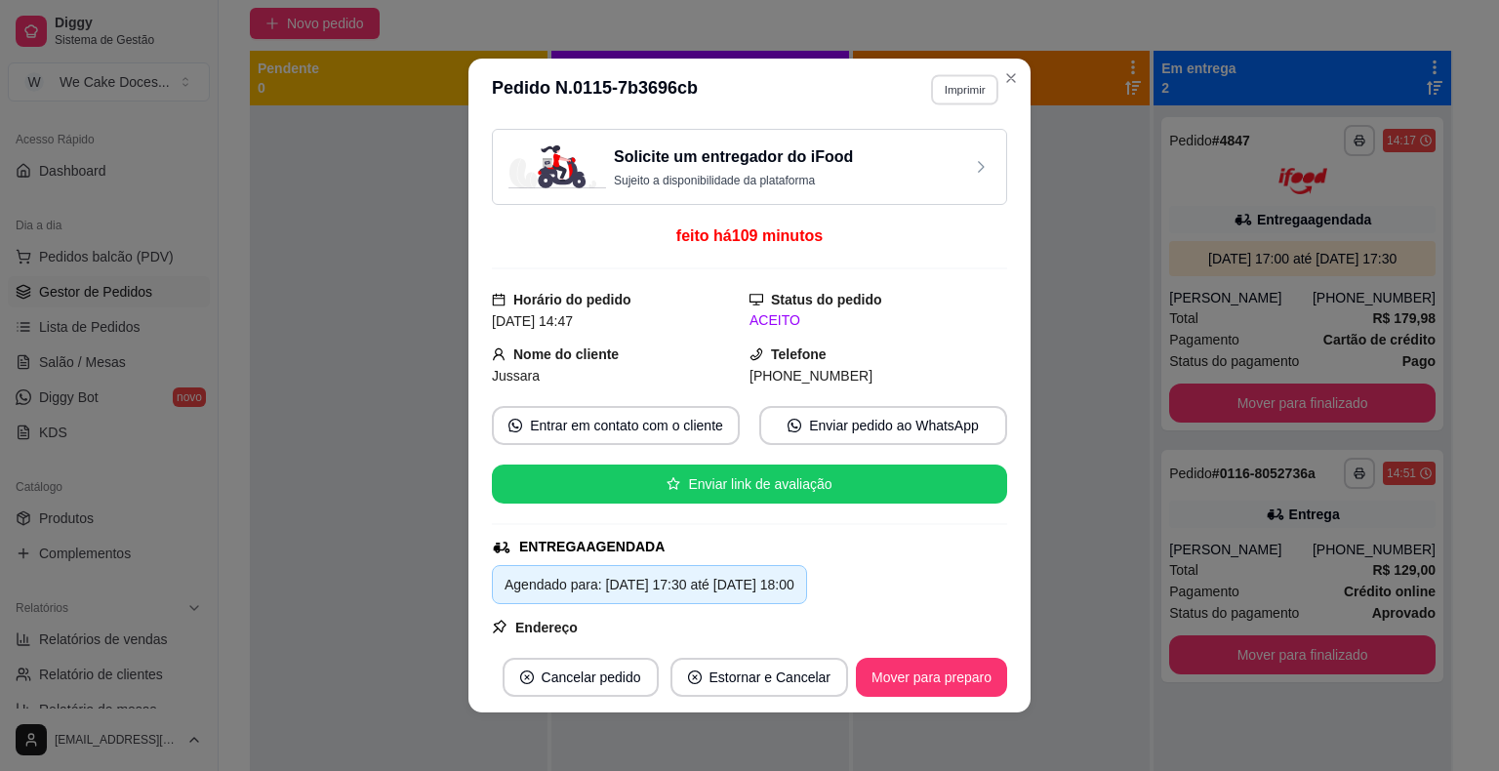
click at [933, 84] on button "Imprimir" at bounding box center [964, 89] width 67 height 30
click at [937, 189] on button "IMPRESSORA" at bounding box center [922, 198] width 137 height 30
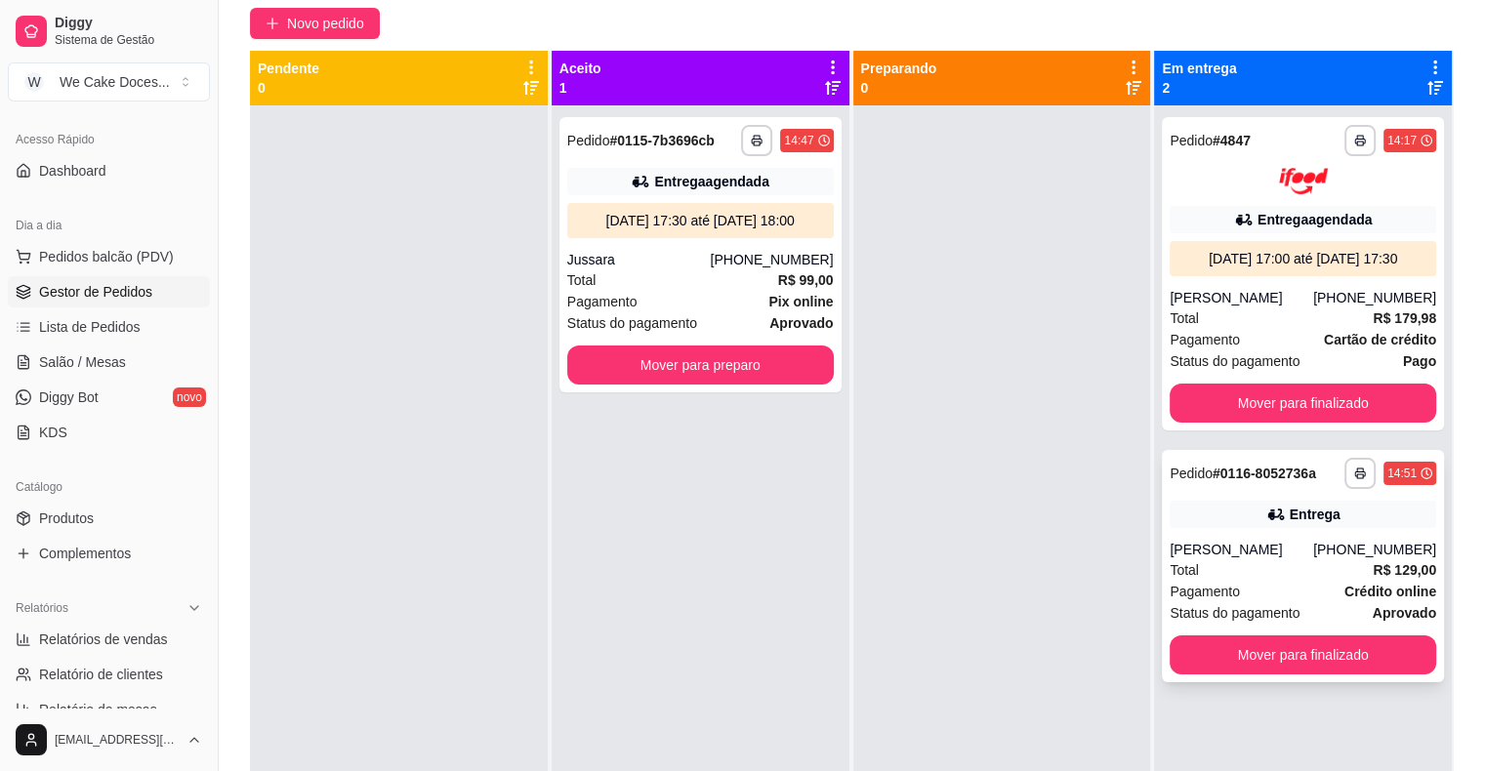
click at [1304, 563] on div "Total R$ 129,00" at bounding box center [1302, 569] width 266 height 21
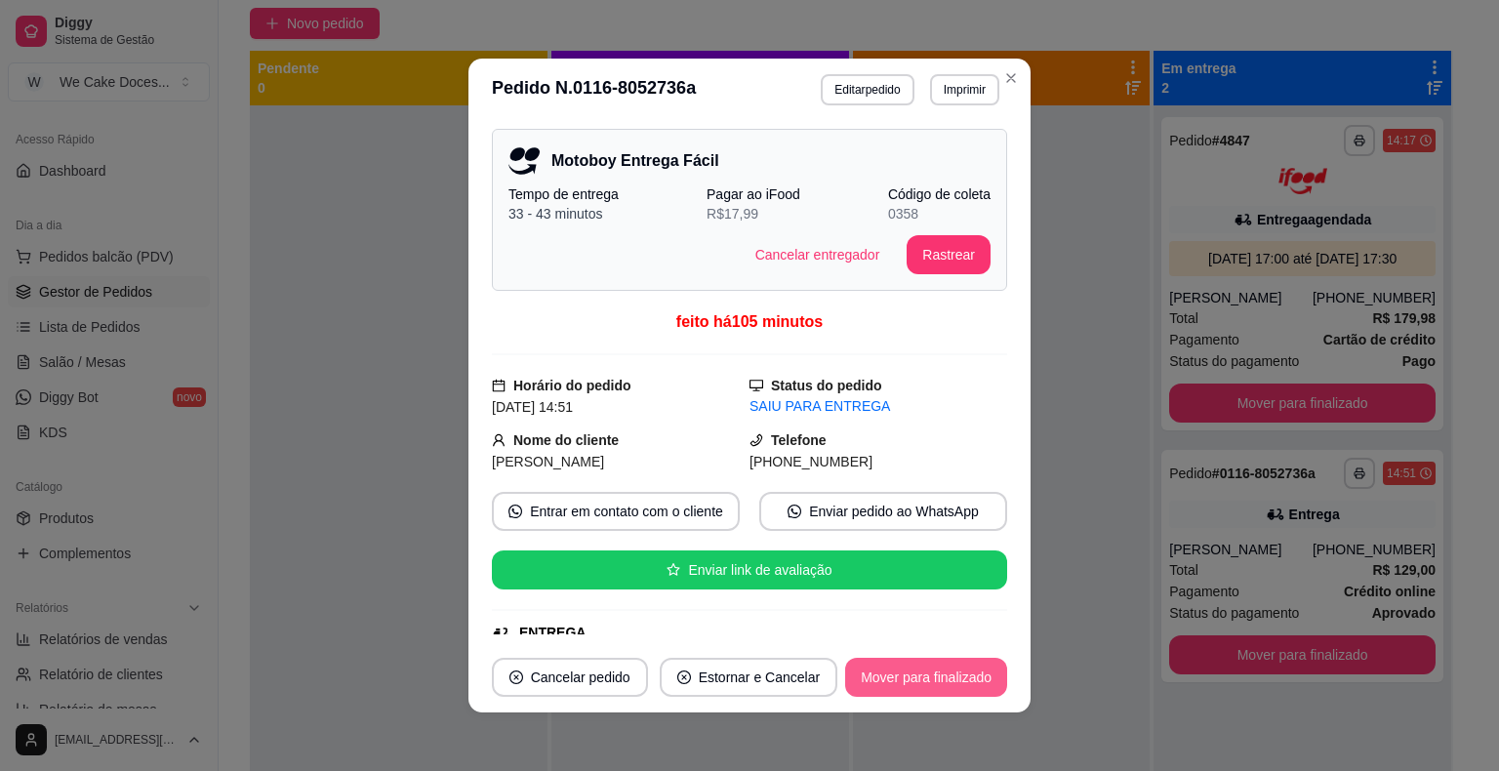
click at [935, 693] on button "Mover para finalizado" at bounding box center [926, 677] width 162 height 39
